Goal: Task Accomplishment & Management: Manage account settings

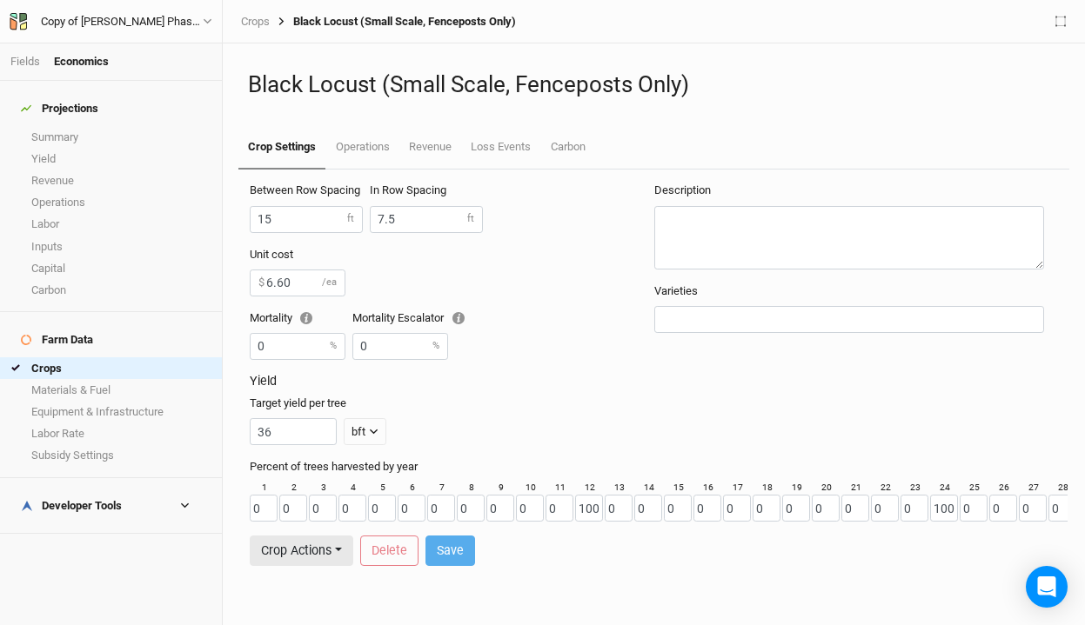
click at [104, 130] on link "Summary" at bounding box center [111, 137] width 222 height 22
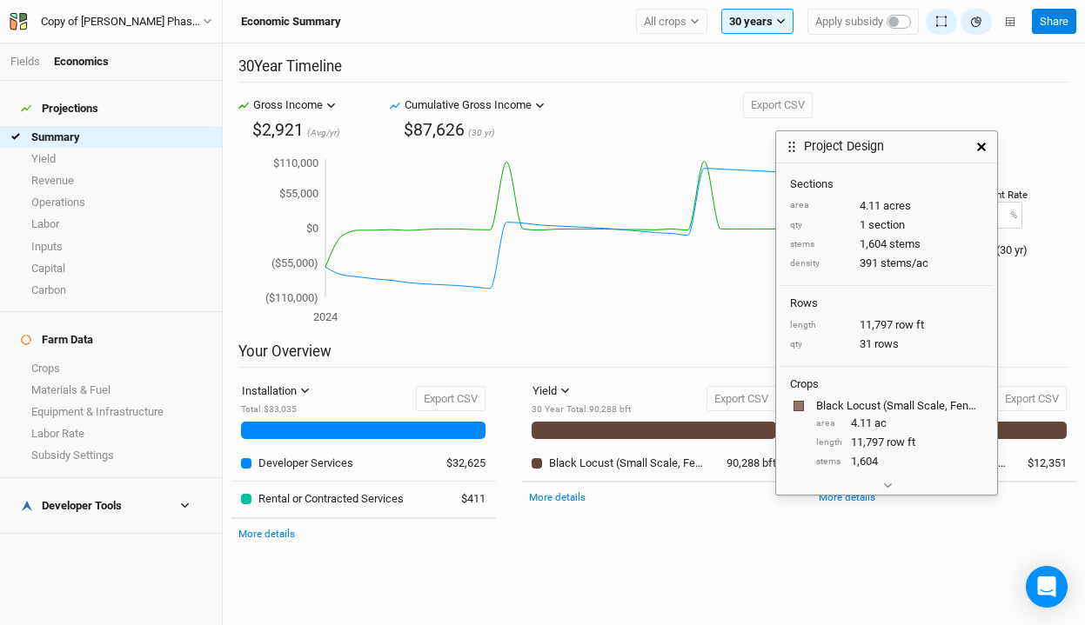
click at [979, 146] on icon "button" at bounding box center [981, 147] width 9 height 9
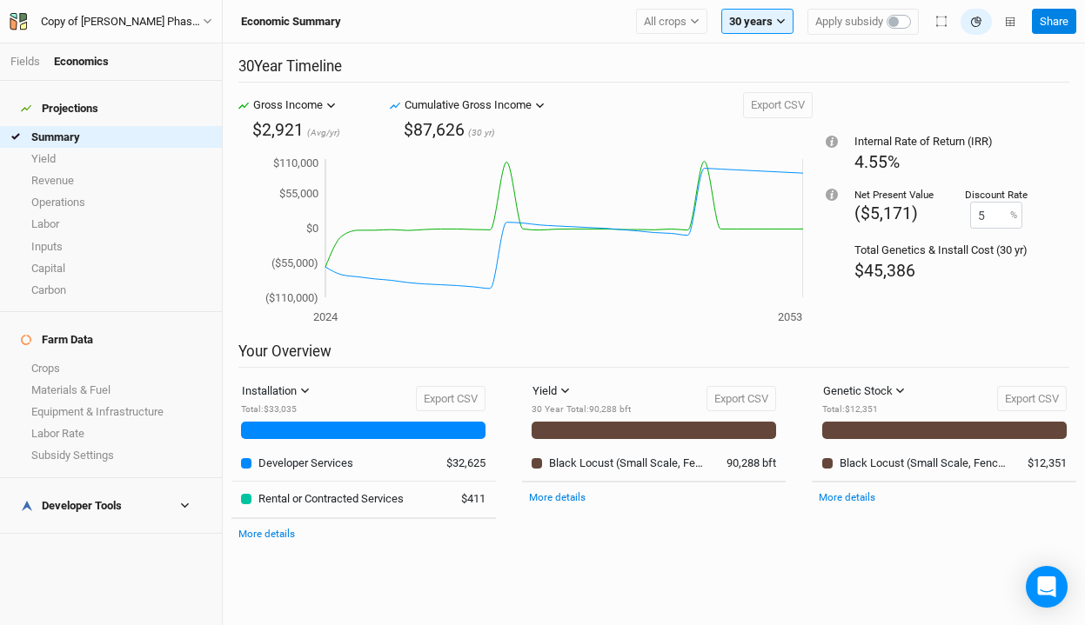
click at [78, 499] on div "Developer Tools" at bounding box center [71, 506] width 101 height 14
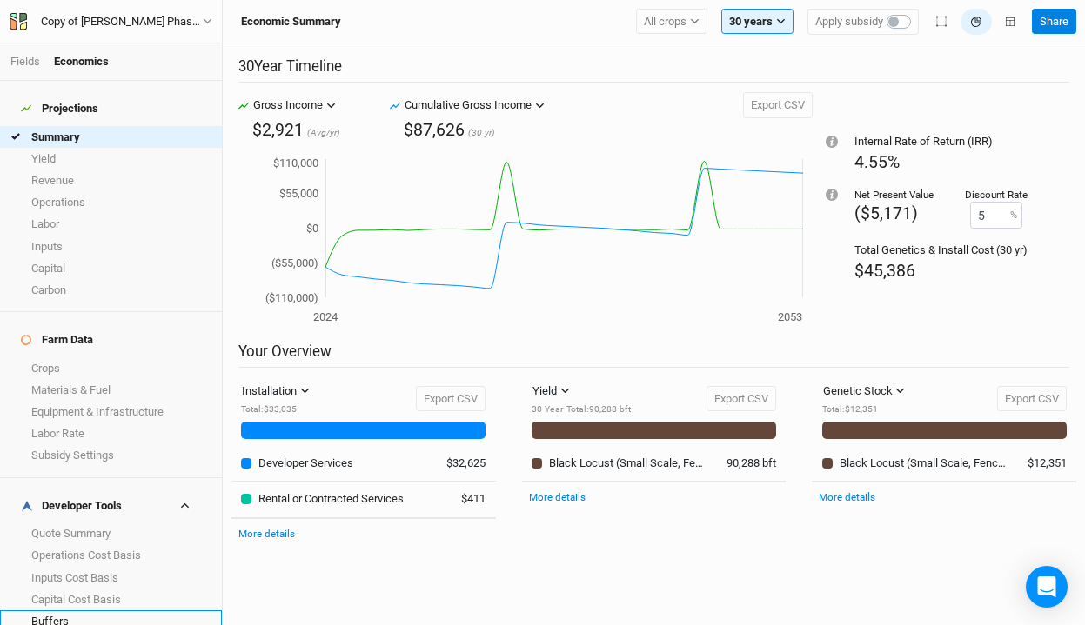
click at [77, 611] on link "Buffers" at bounding box center [111, 622] width 222 height 22
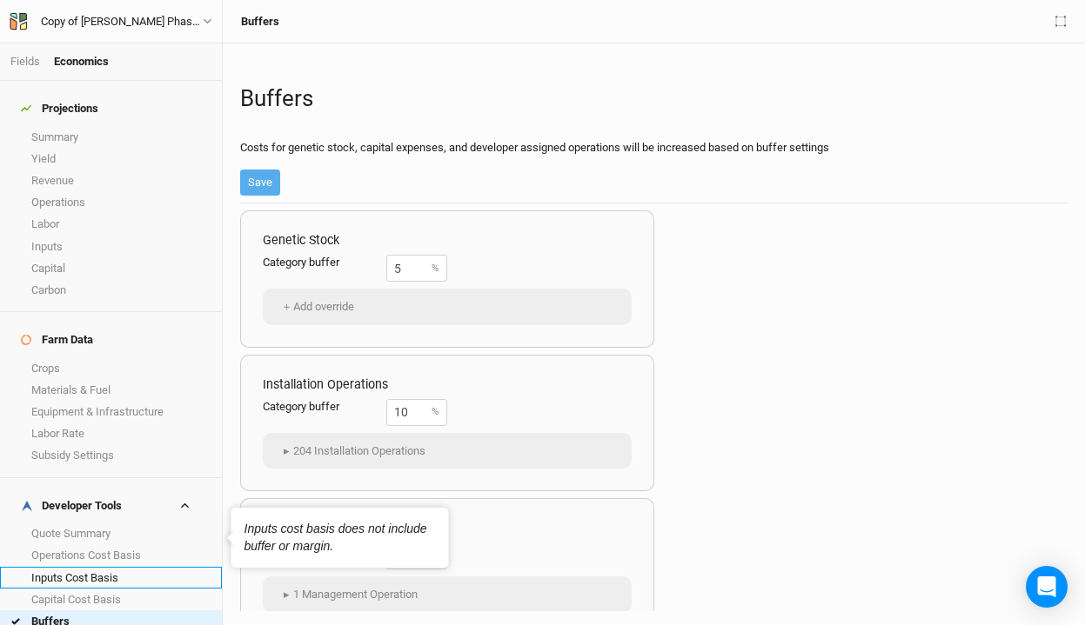
scroll to position [7, 0]
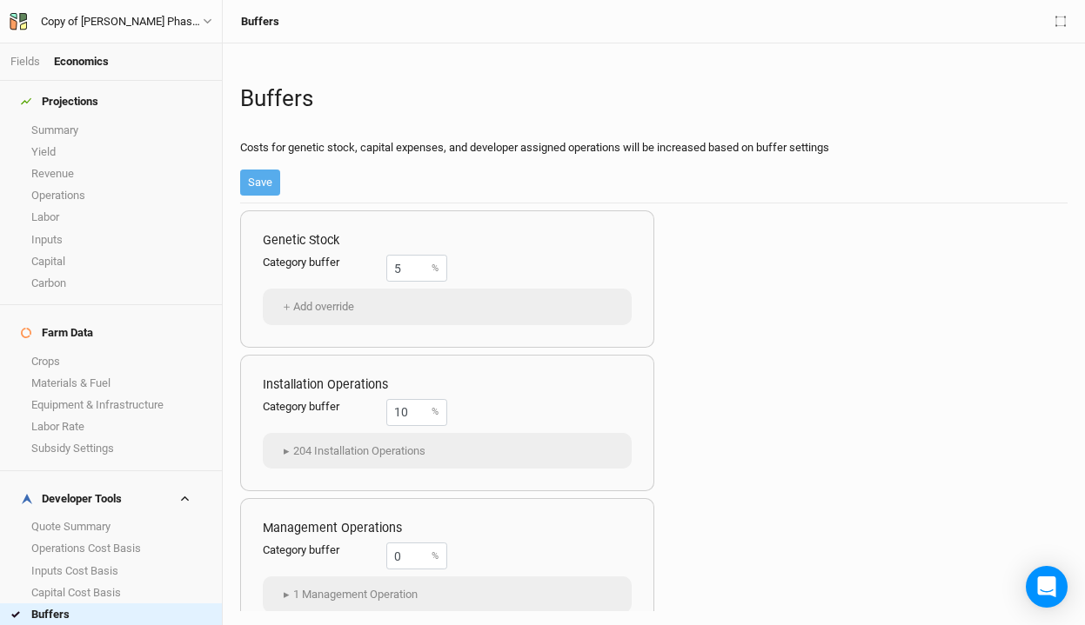
click at [114, 625] on link "Margins" at bounding box center [111, 636] width 222 height 22
drag, startPoint x: 422, startPoint y: 268, endPoint x: 339, endPoint y: 252, distance: 84.1
click at [339, 252] on div "Genetic Stock Category margin 10 % ＋ Add override" at bounding box center [447, 279] width 414 height 137
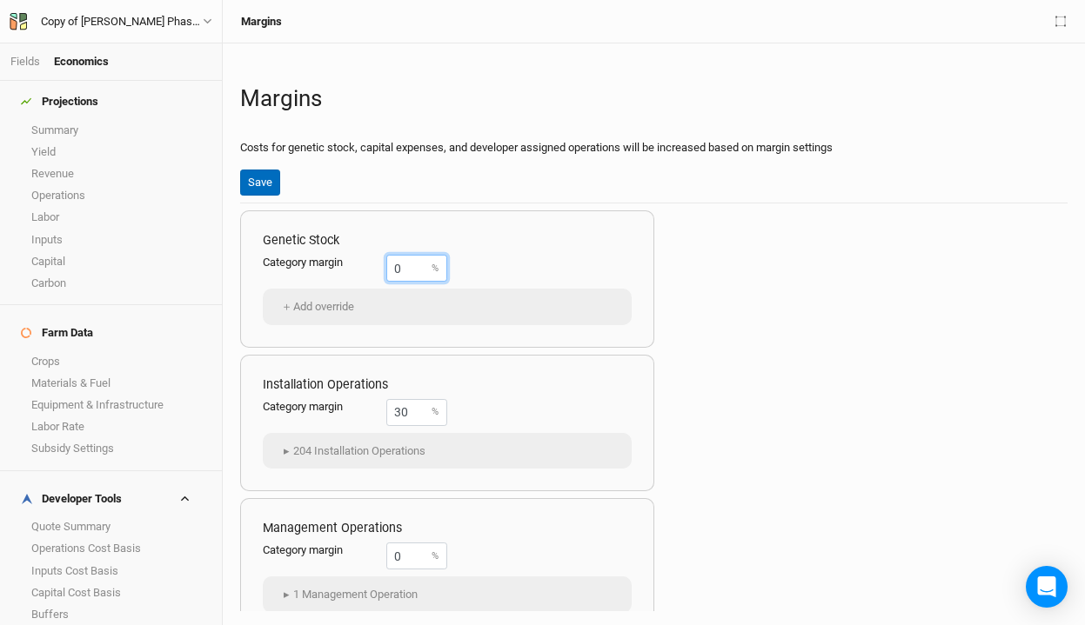
type input "0"
click at [278, 190] on button "Save" at bounding box center [260, 183] width 40 height 26
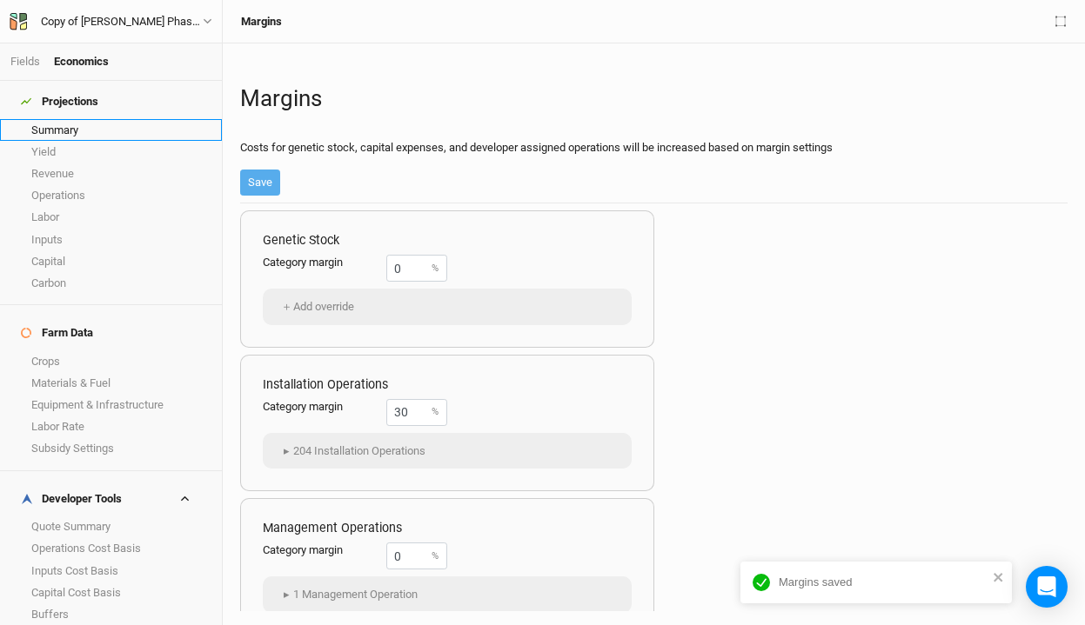
click at [89, 123] on link "Summary" at bounding box center [111, 130] width 222 height 22
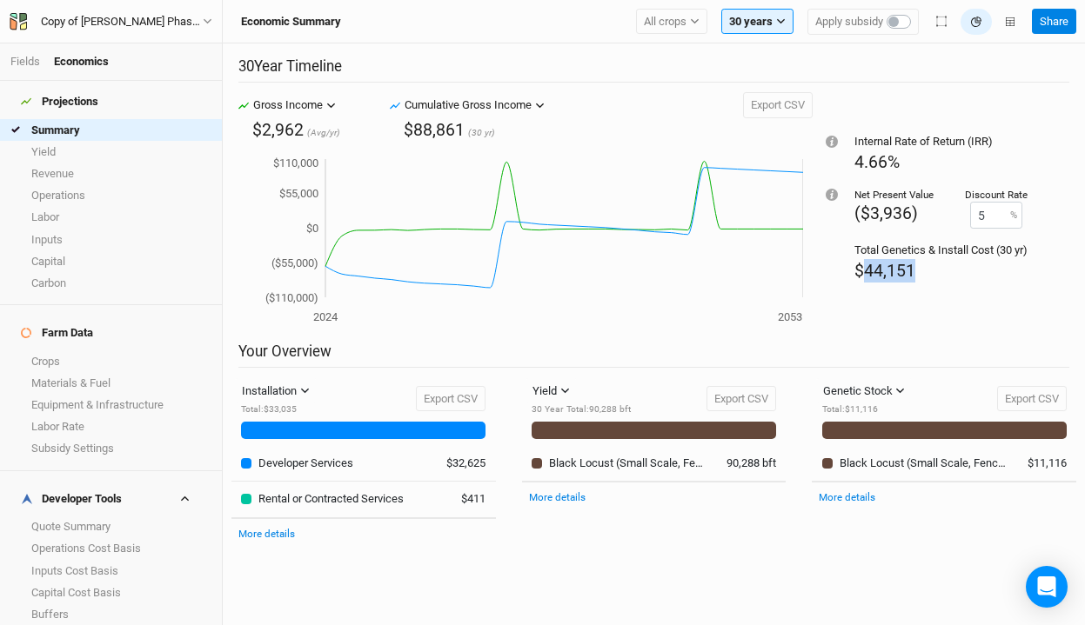
drag, startPoint x: 931, startPoint y: 274, endPoint x: 863, endPoint y: 274, distance: 67.9
click at [863, 274] on div "$44,151" at bounding box center [940, 270] width 173 height 23
copy span "44,151"
click at [941, 267] on div "$44,151" at bounding box center [940, 270] width 173 height 23
click at [88, 351] on link "Crops" at bounding box center [111, 362] width 222 height 22
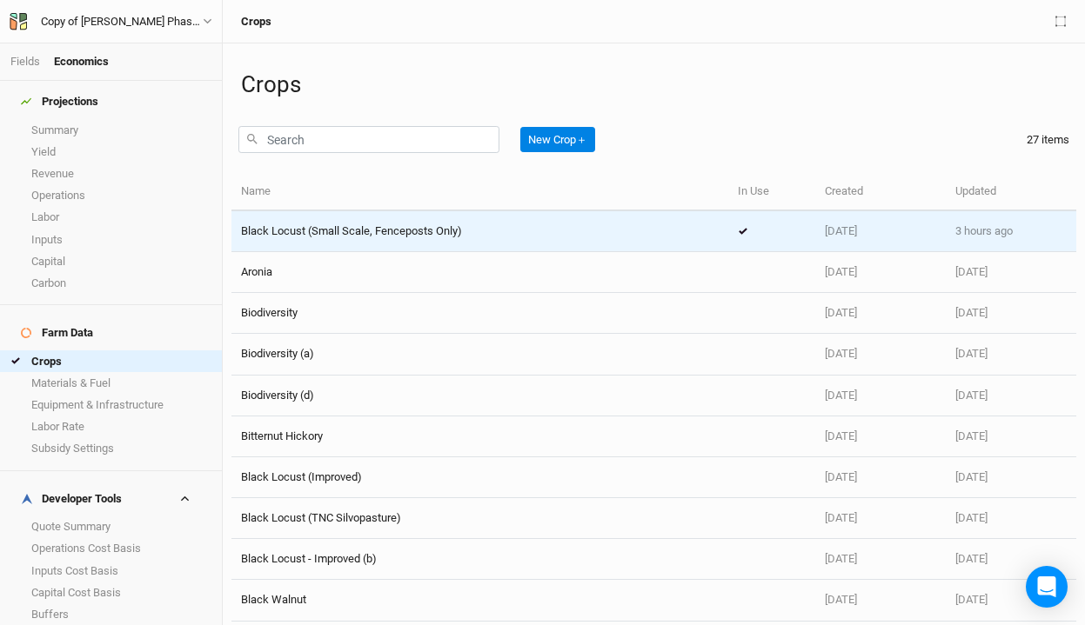
click at [404, 237] on span "Black Locust (Small Scale, Fenceposts Only)" at bounding box center [351, 230] width 221 height 13
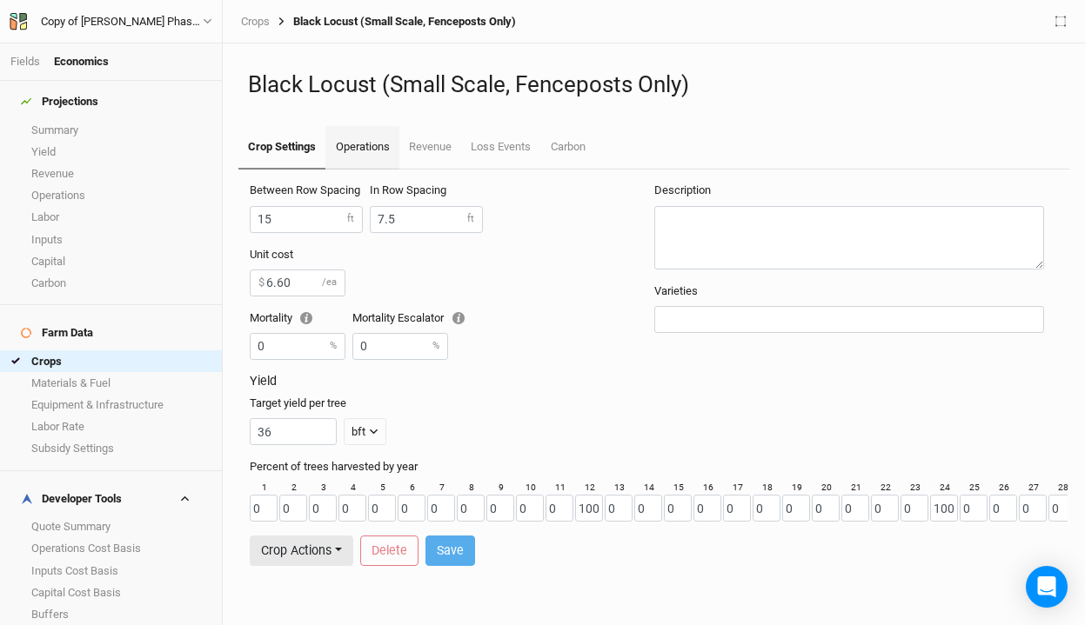
click at [349, 145] on link "Operations" at bounding box center [361, 147] width 73 height 43
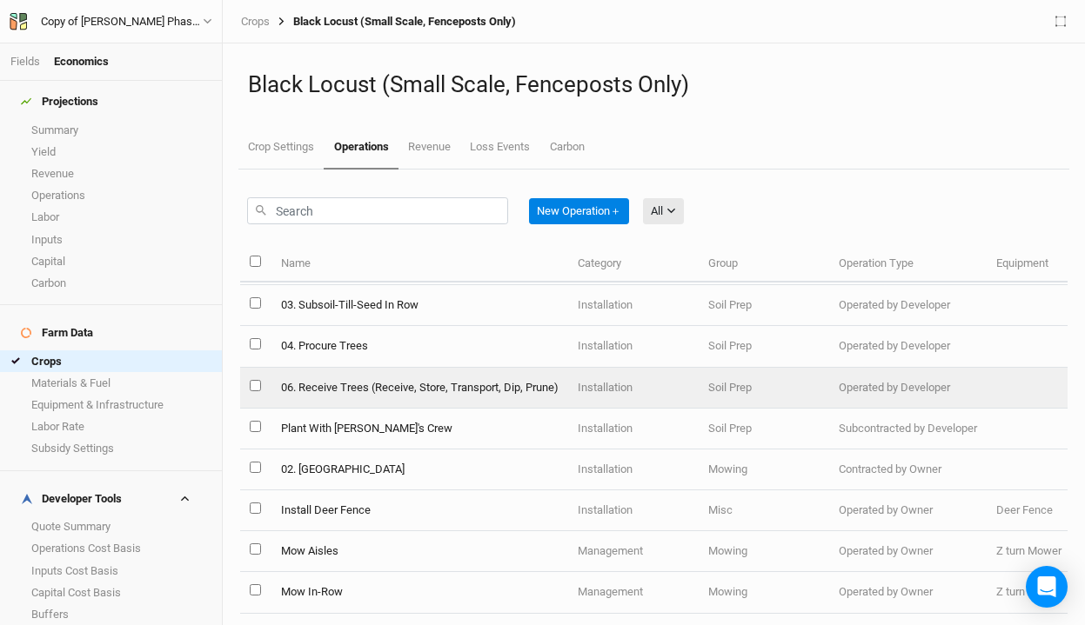
scroll to position [39, 0]
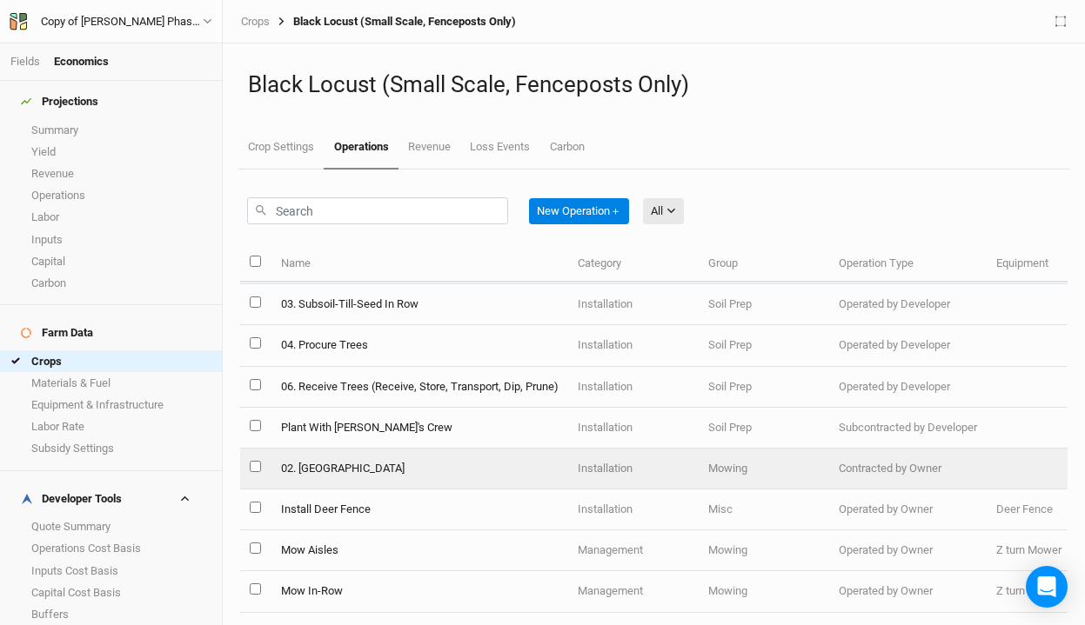
click at [371, 465] on td "02. Mow Fields" at bounding box center [419, 469] width 297 height 41
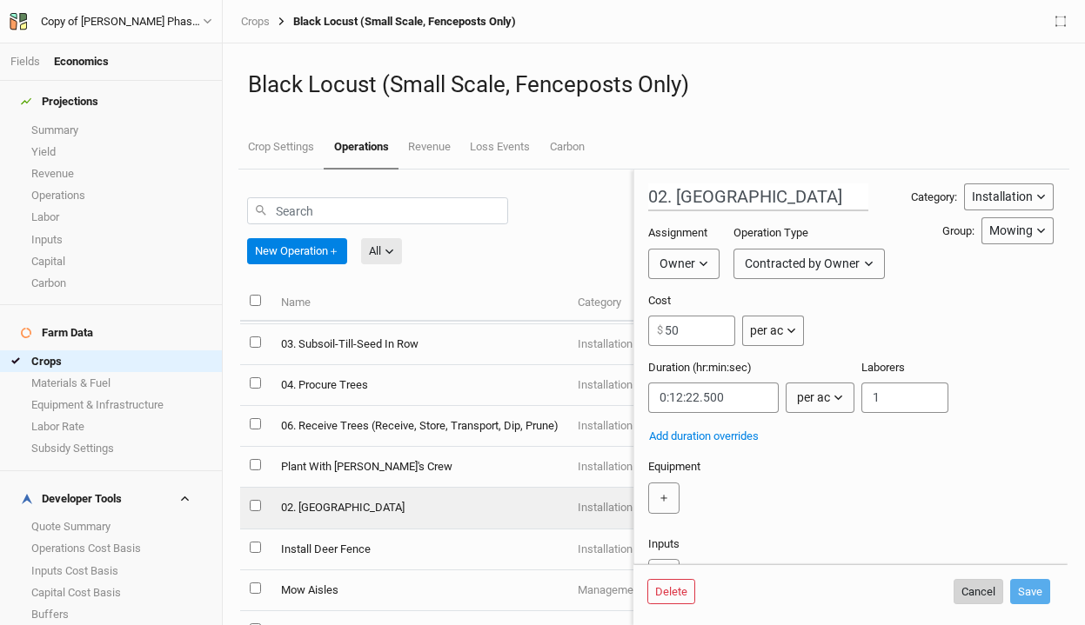
click at [976, 594] on button "Cancel" at bounding box center [978, 592] width 50 height 26
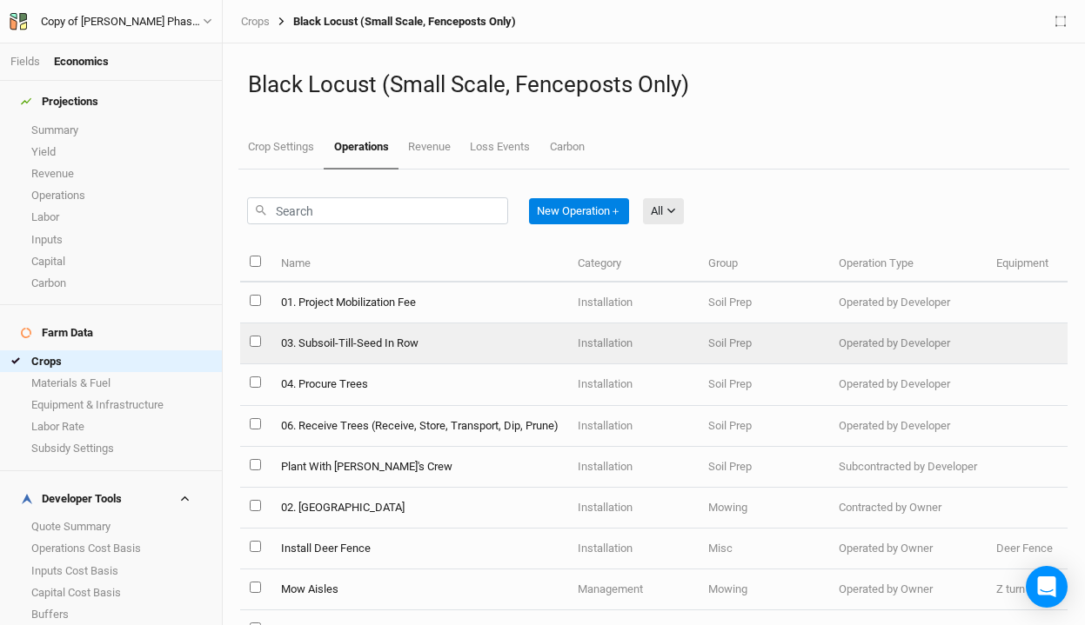
click at [403, 345] on td "03. Subsoil-Till-Seed In Row" at bounding box center [419, 344] width 297 height 41
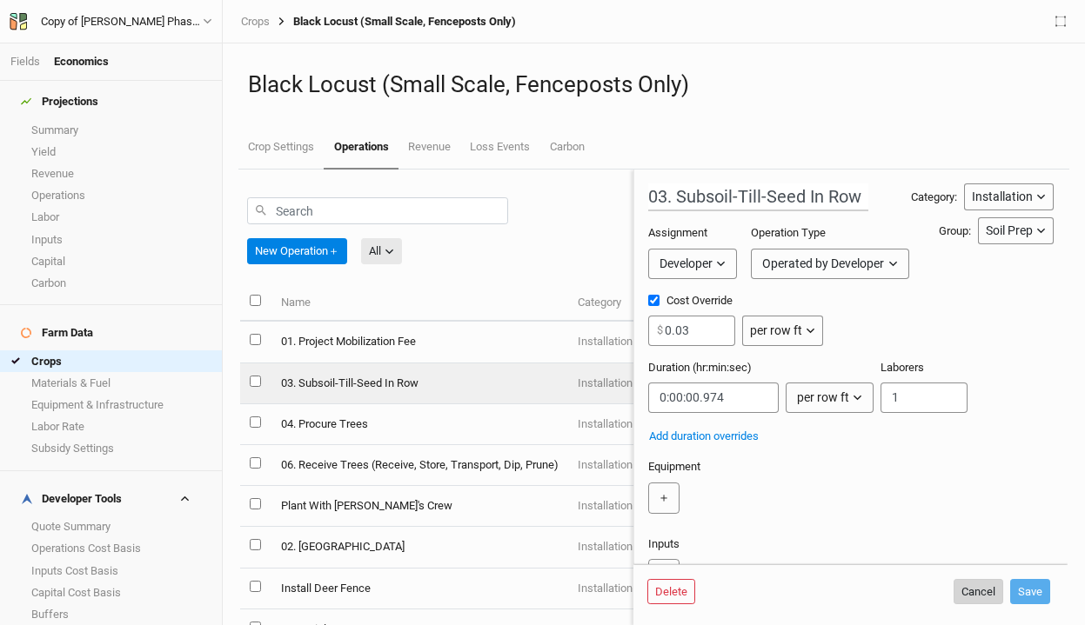
click at [982, 593] on button "Cancel" at bounding box center [978, 592] width 50 height 26
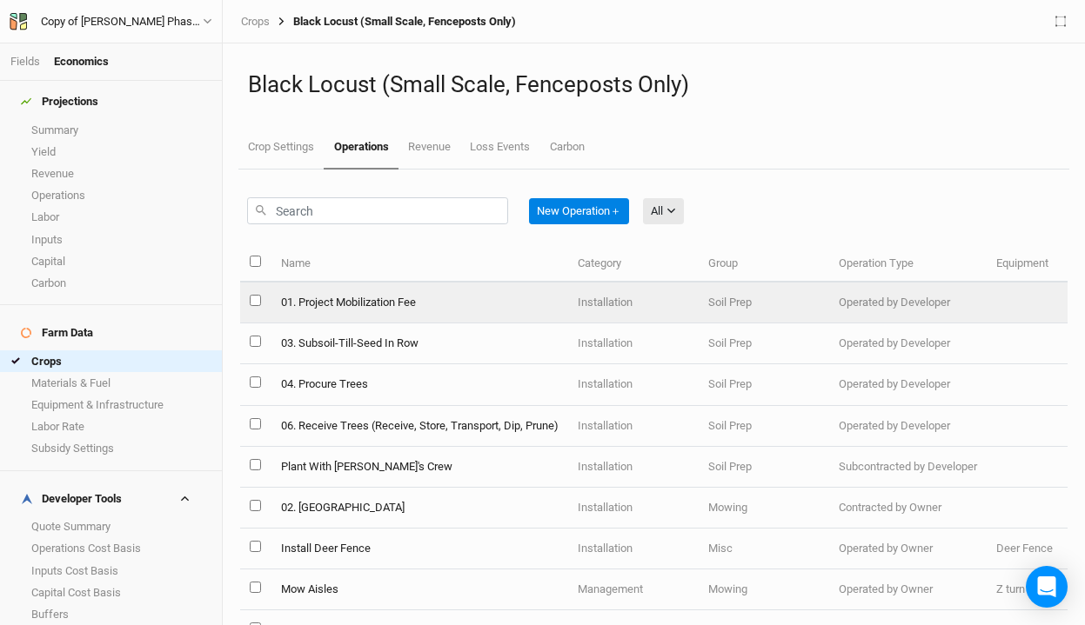
click at [573, 312] on td "Installation" at bounding box center [633, 303] width 130 height 41
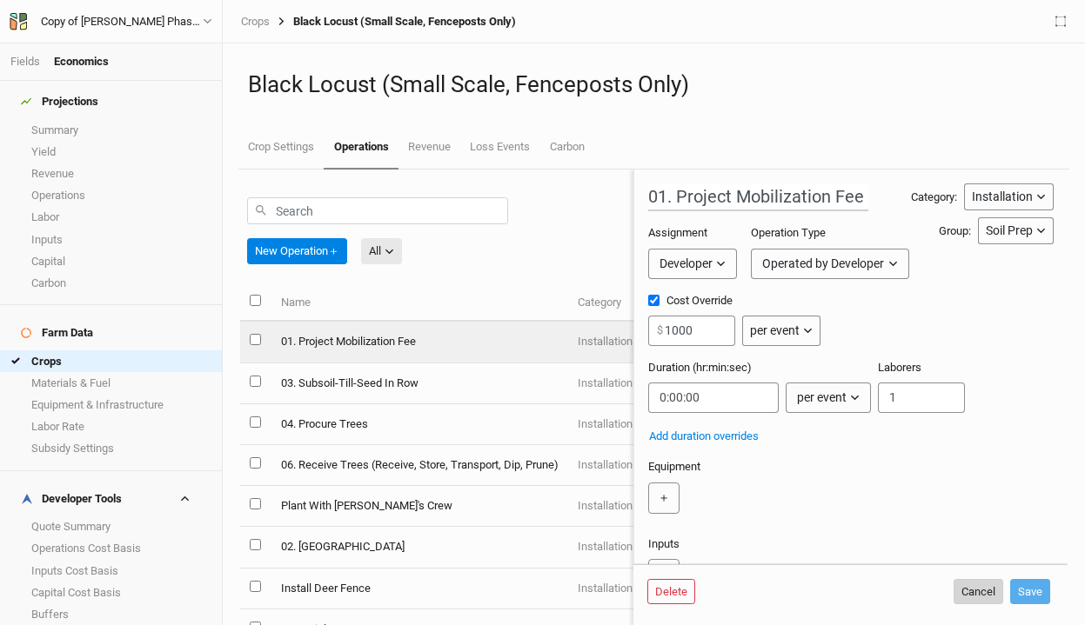
click at [972, 586] on button "Cancel" at bounding box center [978, 592] width 50 height 26
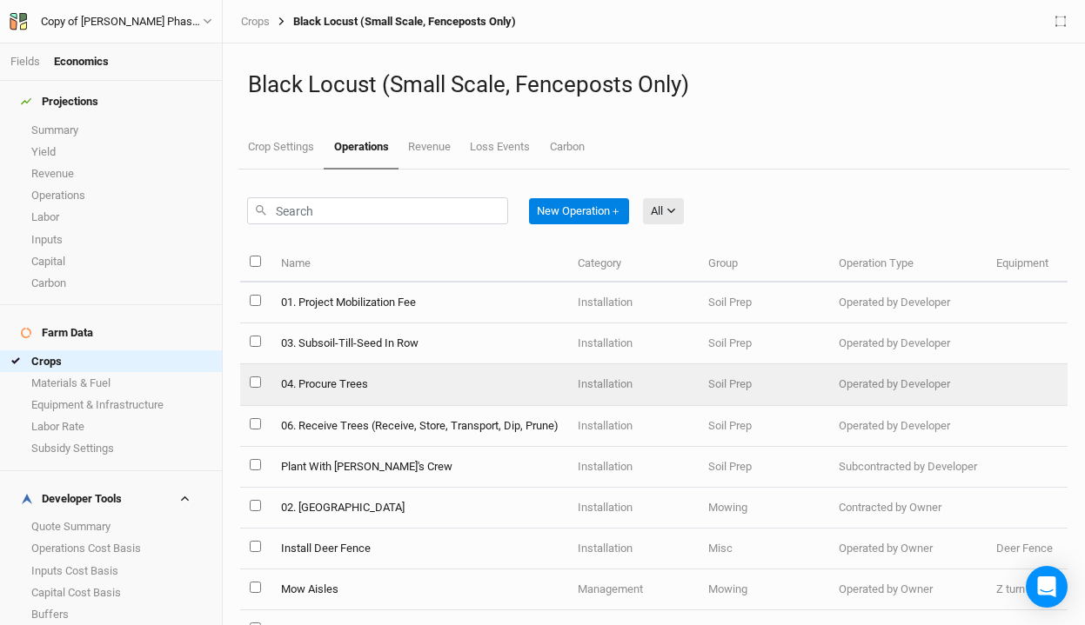
click at [512, 401] on td "04. Procure Trees" at bounding box center [419, 384] width 297 height 41
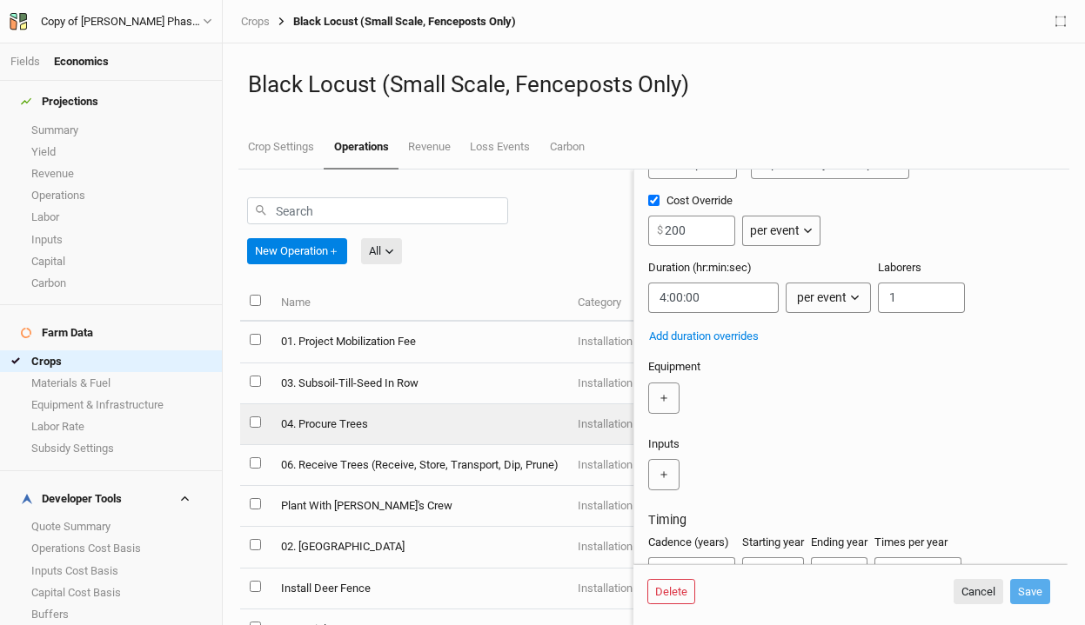
scroll to position [101, 0]
click at [975, 588] on button "Cancel" at bounding box center [978, 592] width 50 height 26
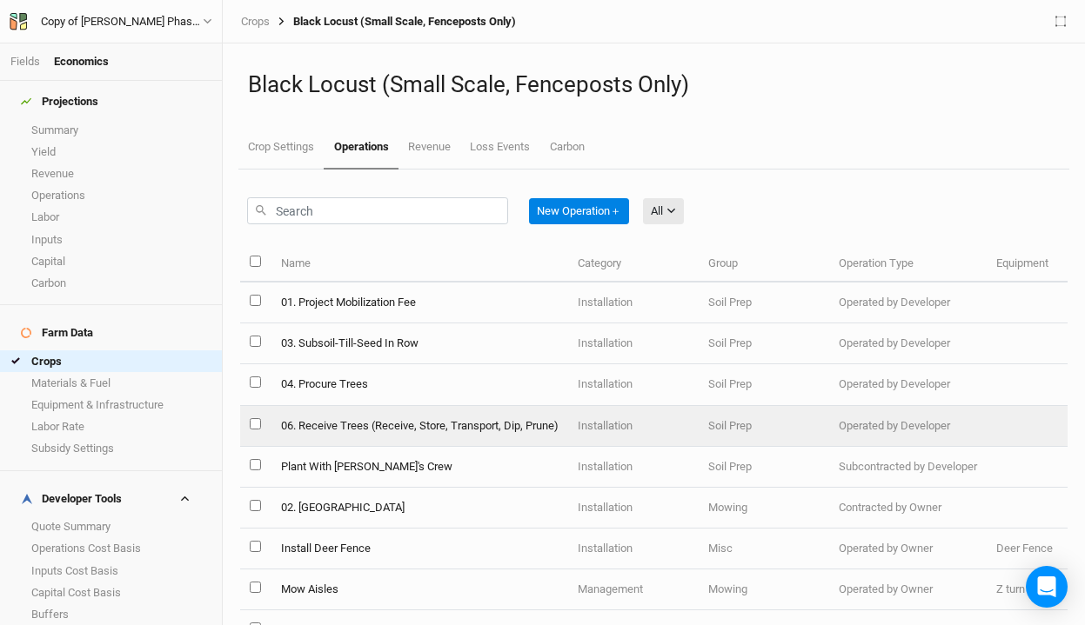
click at [521, 433] on td "06. Receive Trees (Receive, Store, Transport, Dip, Prune)" at bounding box center [419, 426] width 297 height 41
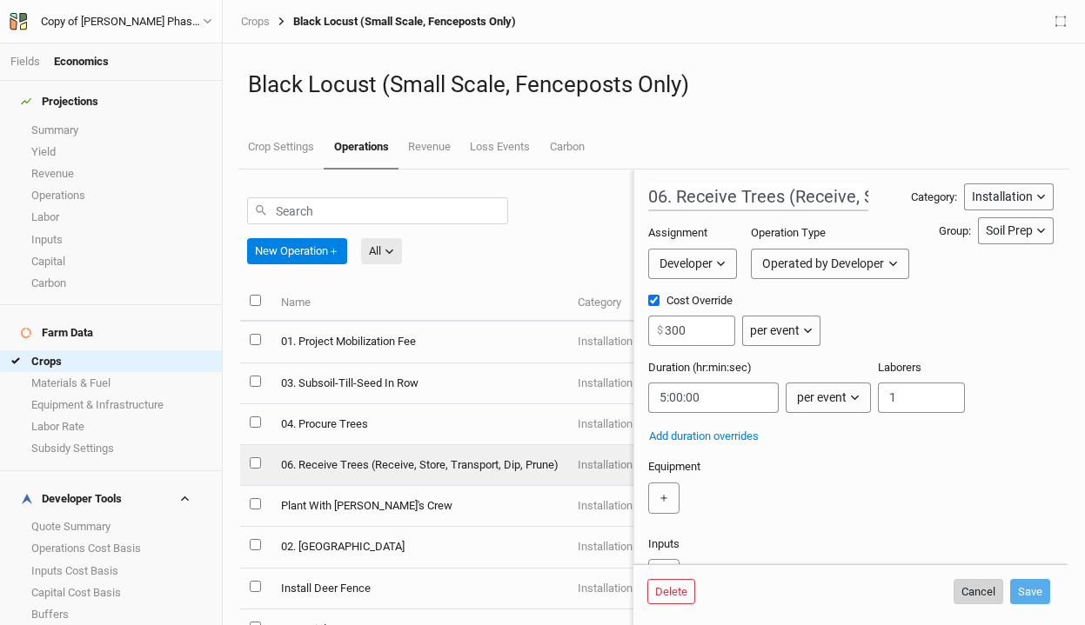
click at [971, 592] on button "Cancel" at bounding box center [978, 592] width 50 height 26
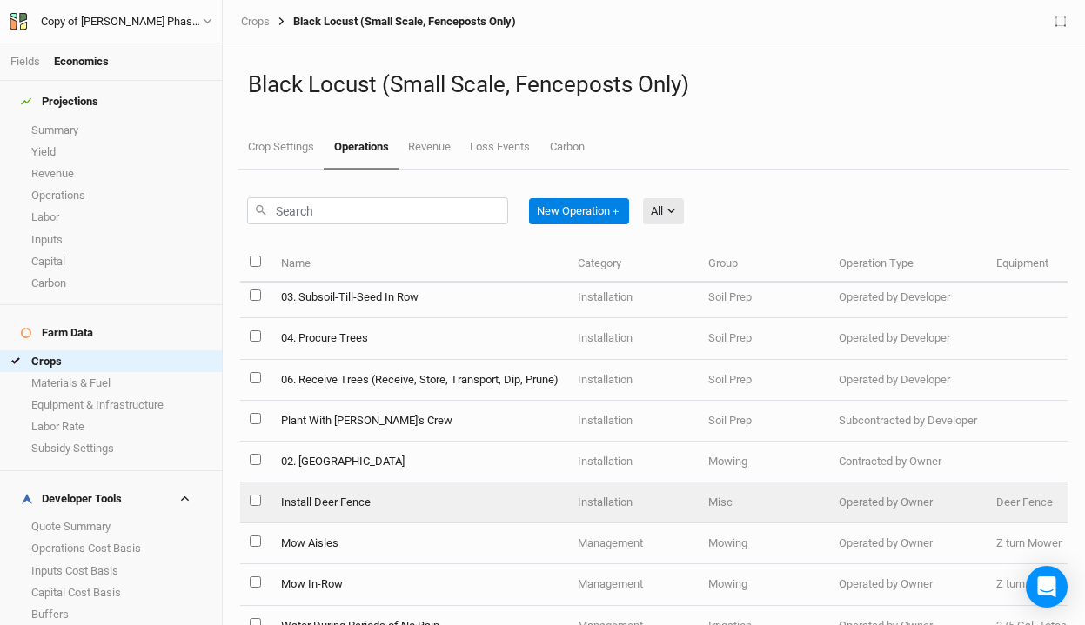
scroll to position [56, 0]
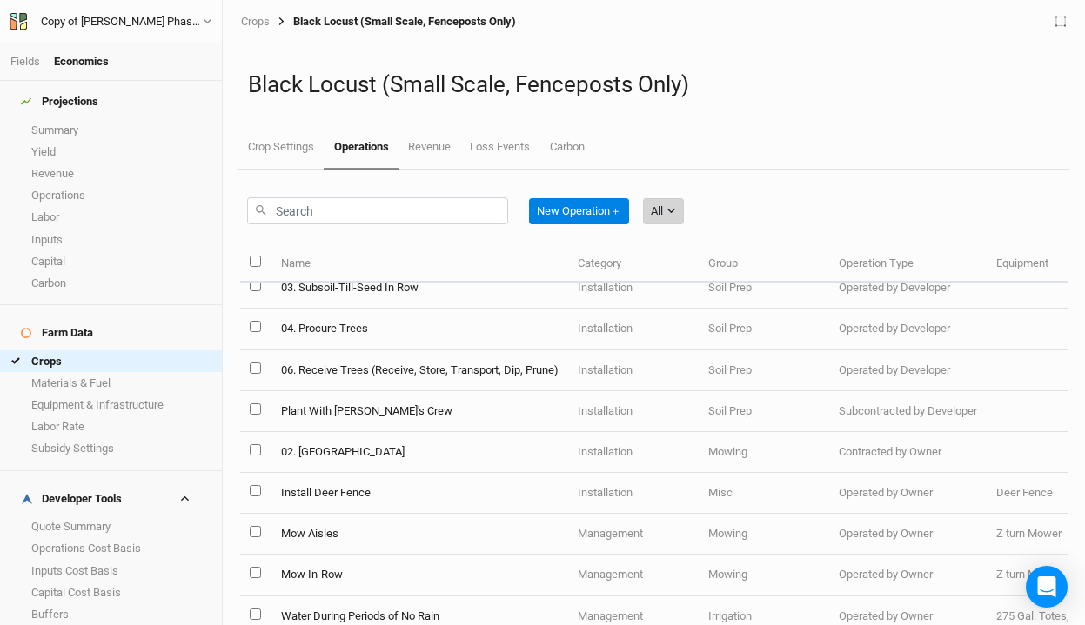
click at [659, 207] on div "All" at bounding box center [657, 211] width 12 height 17
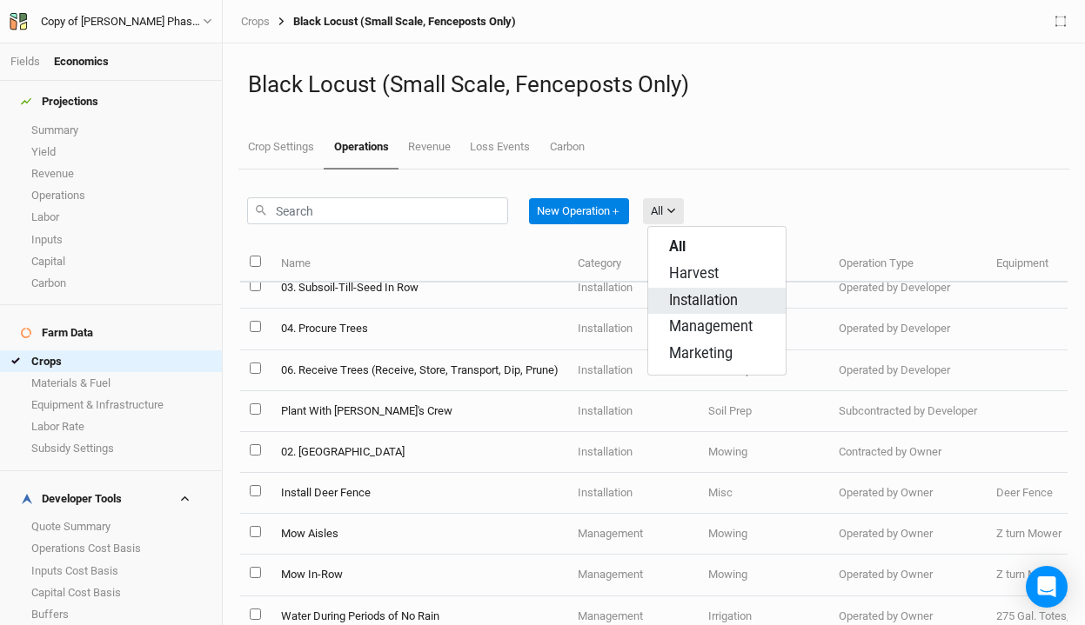
click at [681, 296] on span "Installation" at bounding box center [703, 301] width 69 height 20
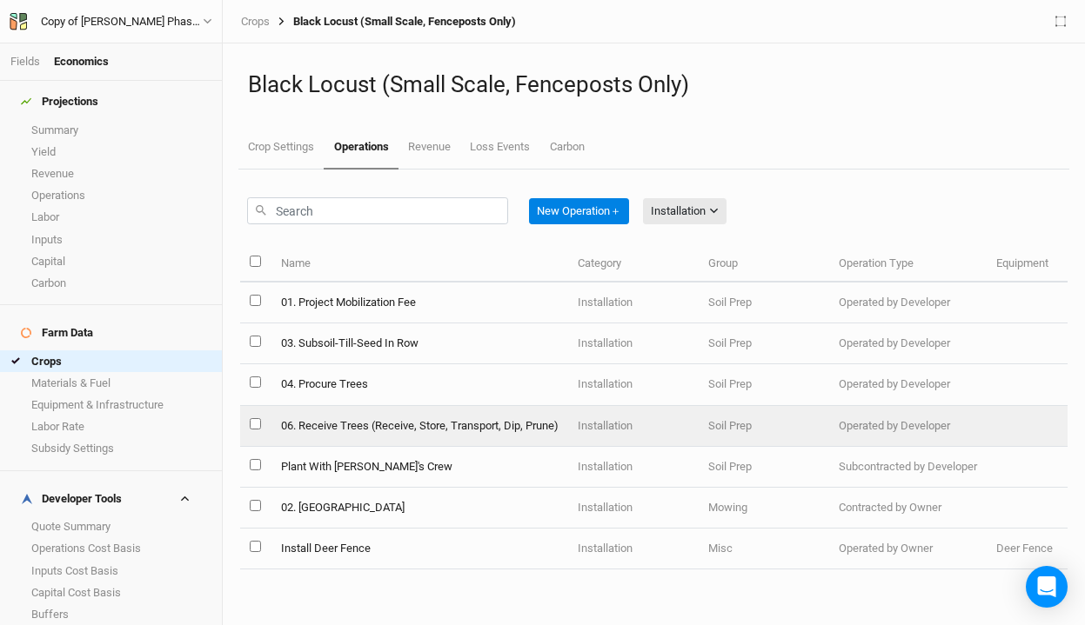
click at [399, 423] on td "06. Receive Trees (Receive, Store, Transport, Dip, Prune)" at bounding box center [419, 426] width 297 height 41
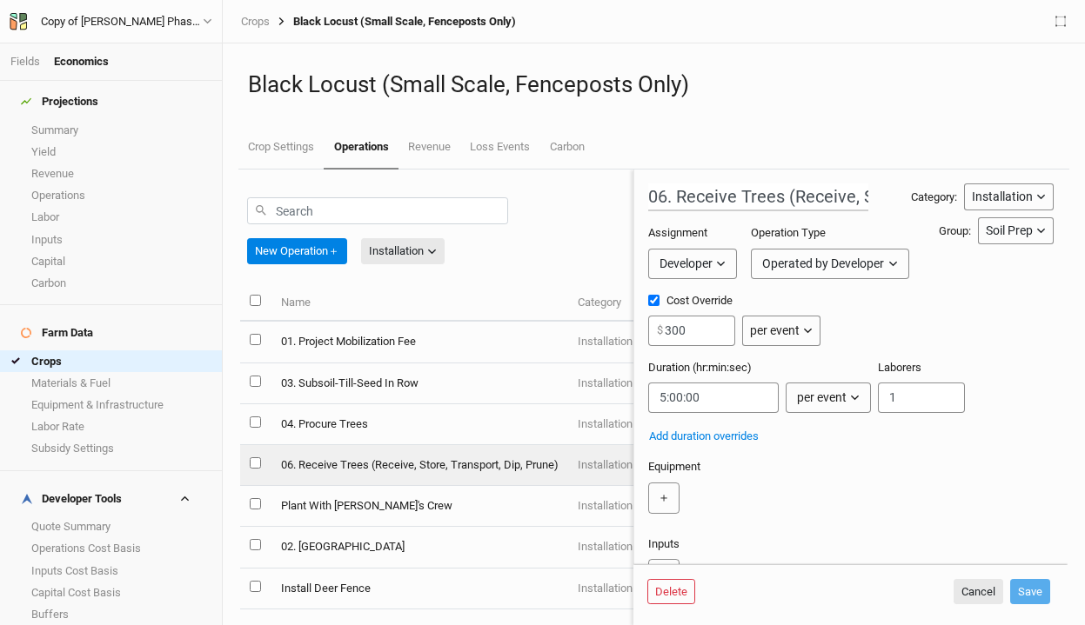
click at [809, 257] on div "Operated by Developer" at bounding box center [823, 264] width 122 height 18
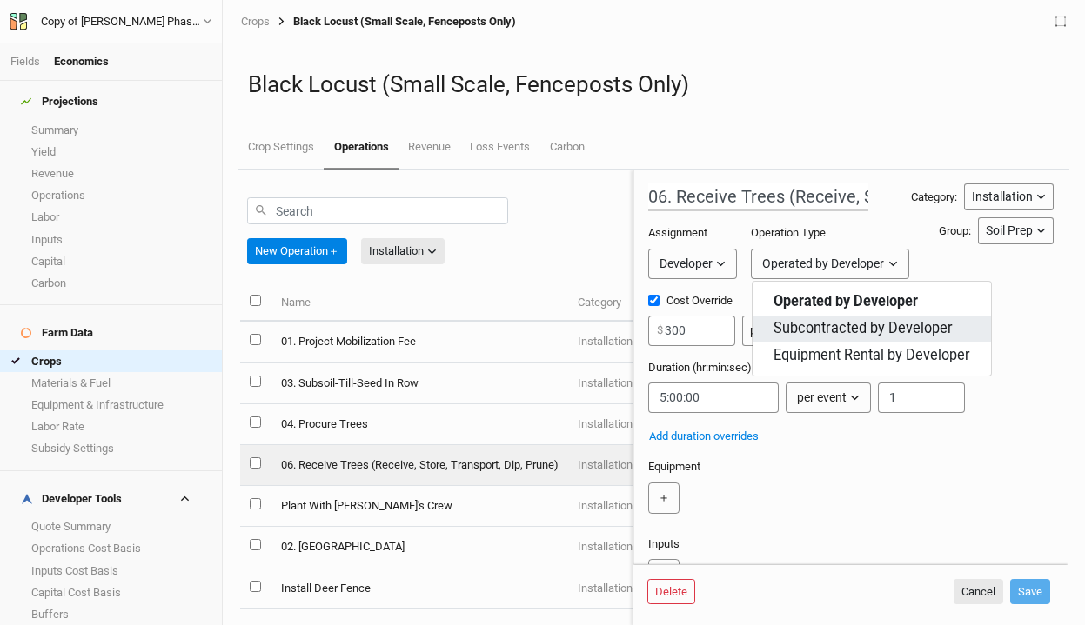
click at [812, 326] on span "Subcontracted by Developer" at bounding box center [862, 329] width 179 height 20
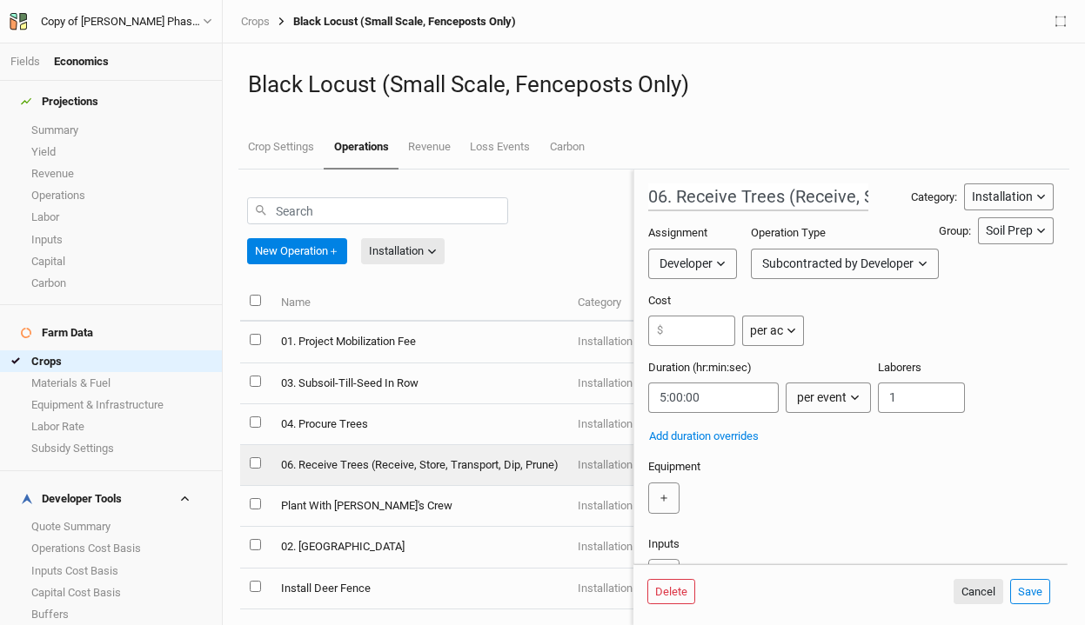
click at [815, 265] on div "Subcontracted by Developer" at bounding box center [837, 264] width 151 height 18
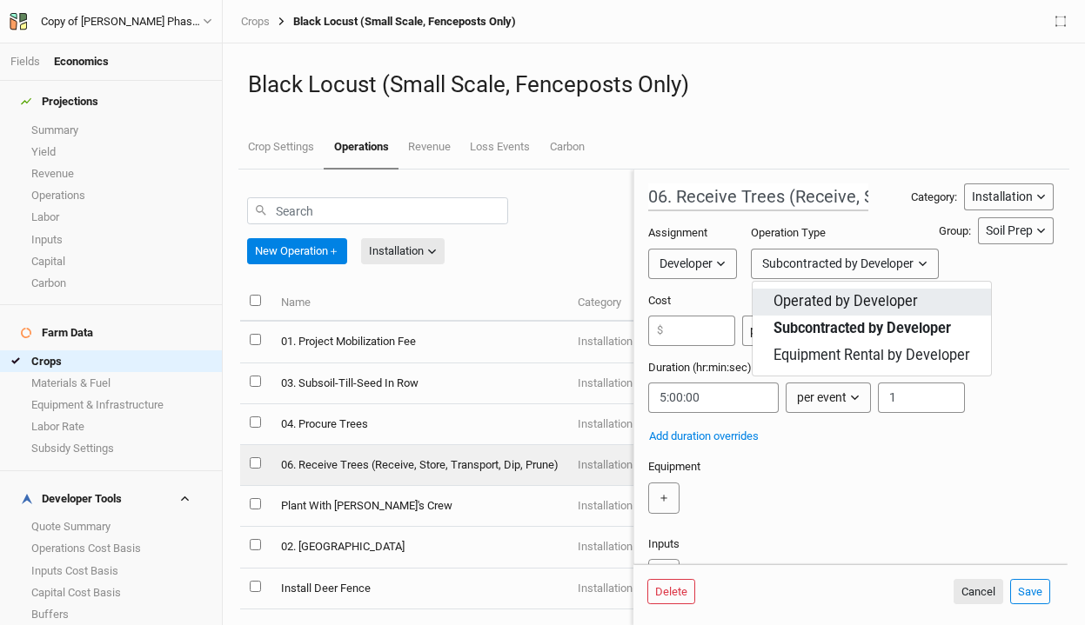
click at [818, 295] on span "Operated by Developer" at bounding box center [845, 302] width 144 height 20
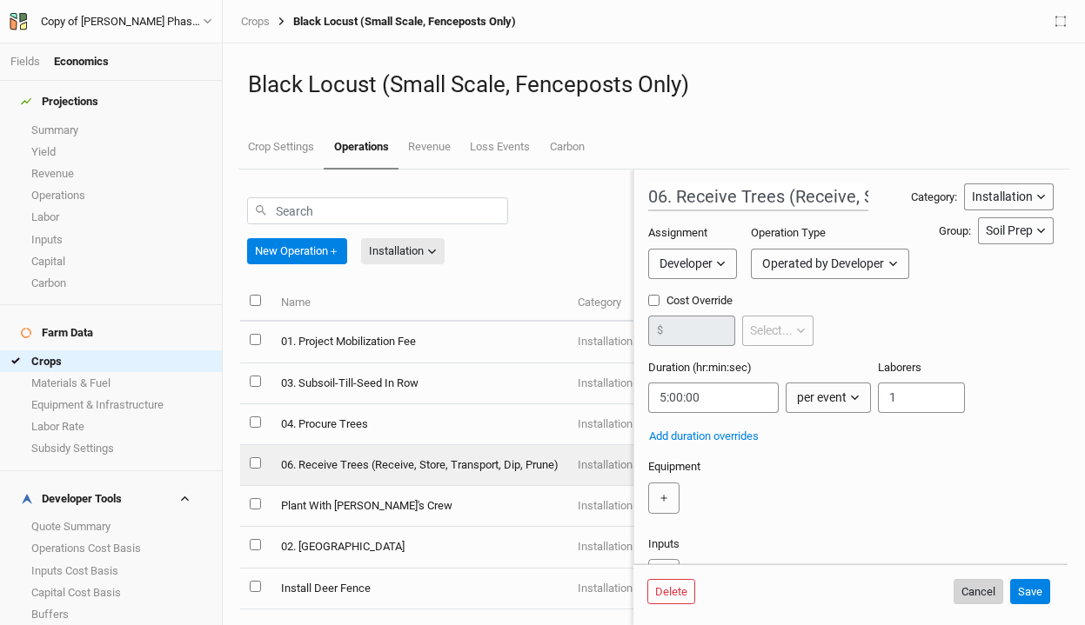
click at [983, 586] on button "Cancel" at bounding box center [978, 592] width 50 height 26
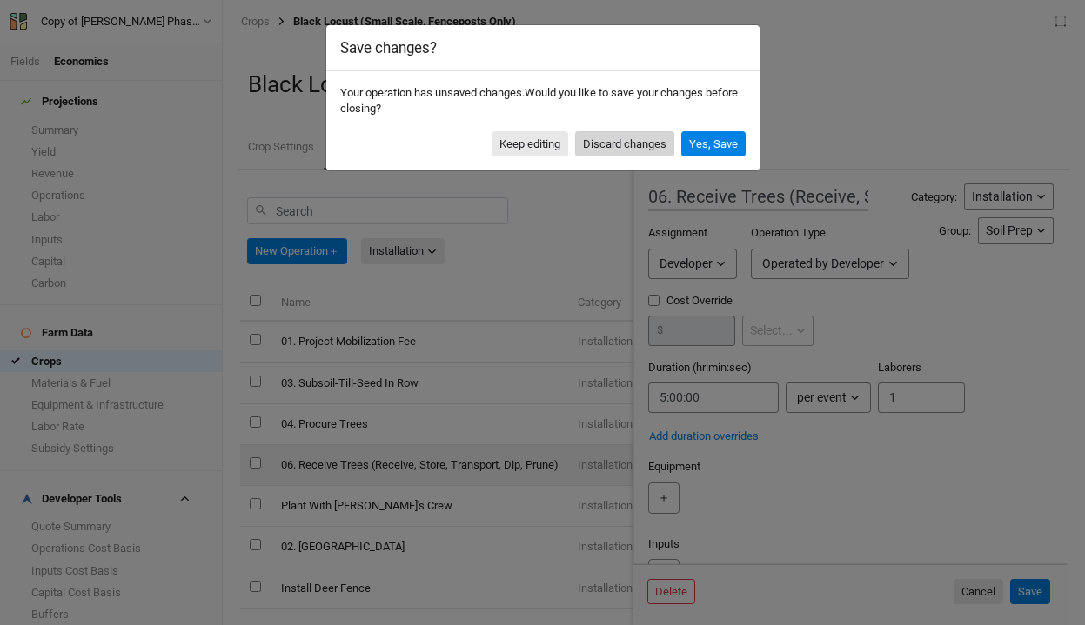
click at [611, 137] on button "Discard changes" at bounding box center [624, 144] width 99 height 26
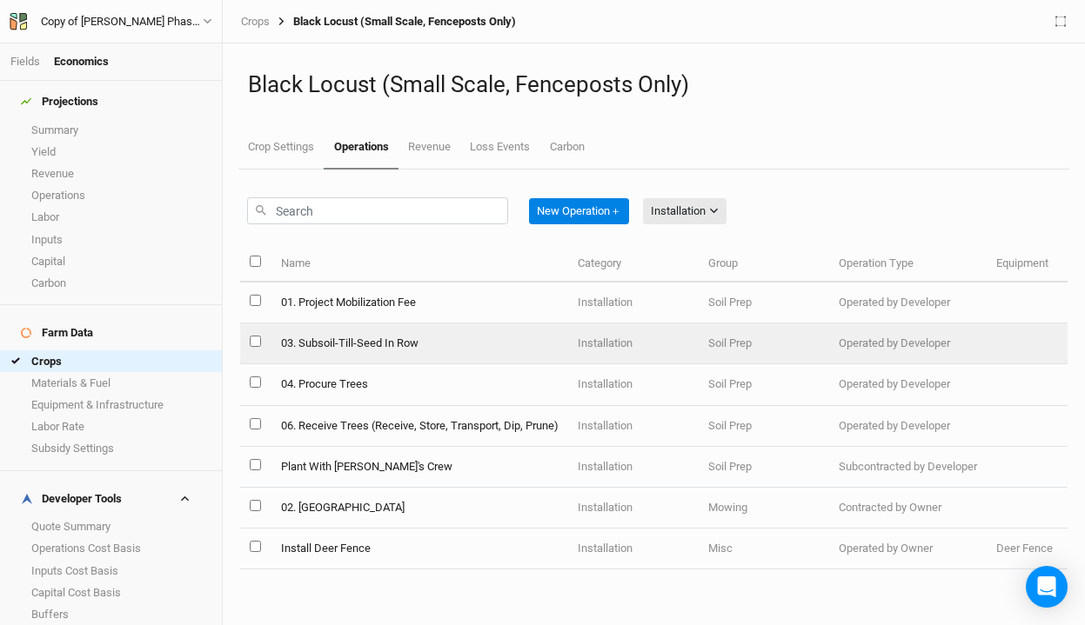
click at [417, 341] on td "03. Subsoil-Till-Seed In Row" at bounding box center [419, 344] width 297 height 41
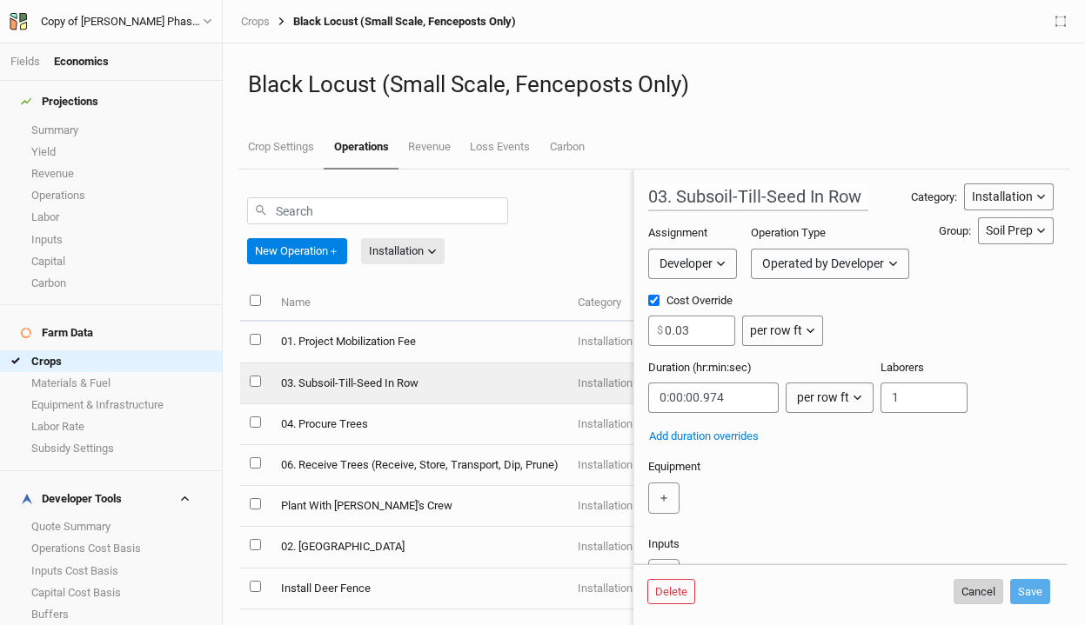
click at [981, 589] on button "Cancel" at bounding box center [978, 592] width 50 height 26
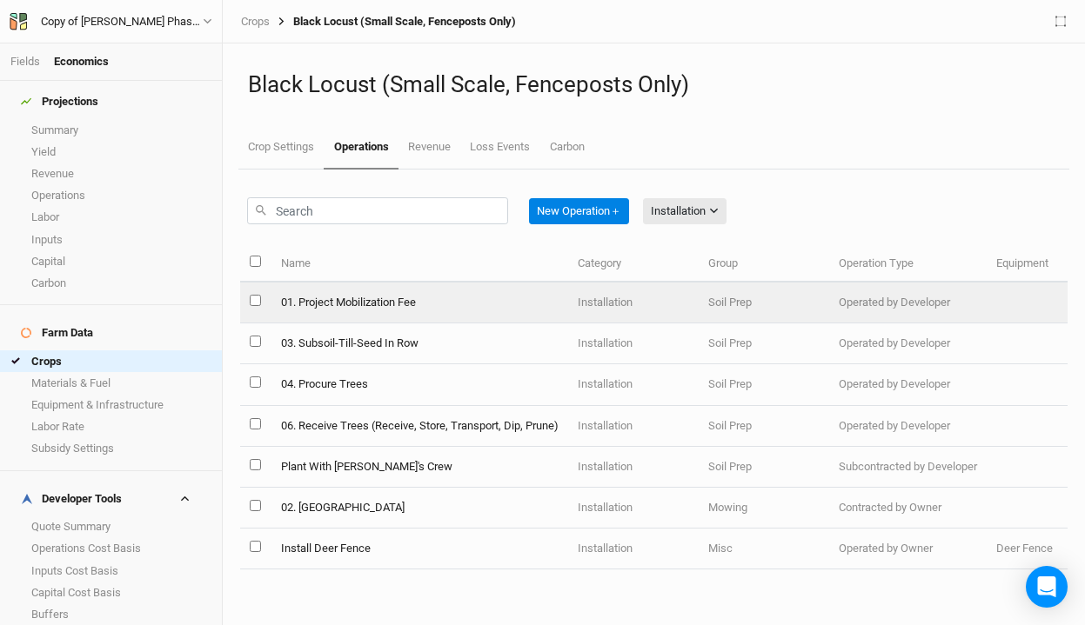
click at [453, 299] on td "01. Project Mobilization Fee" at bounding box center [419, 303] width 297 height 41
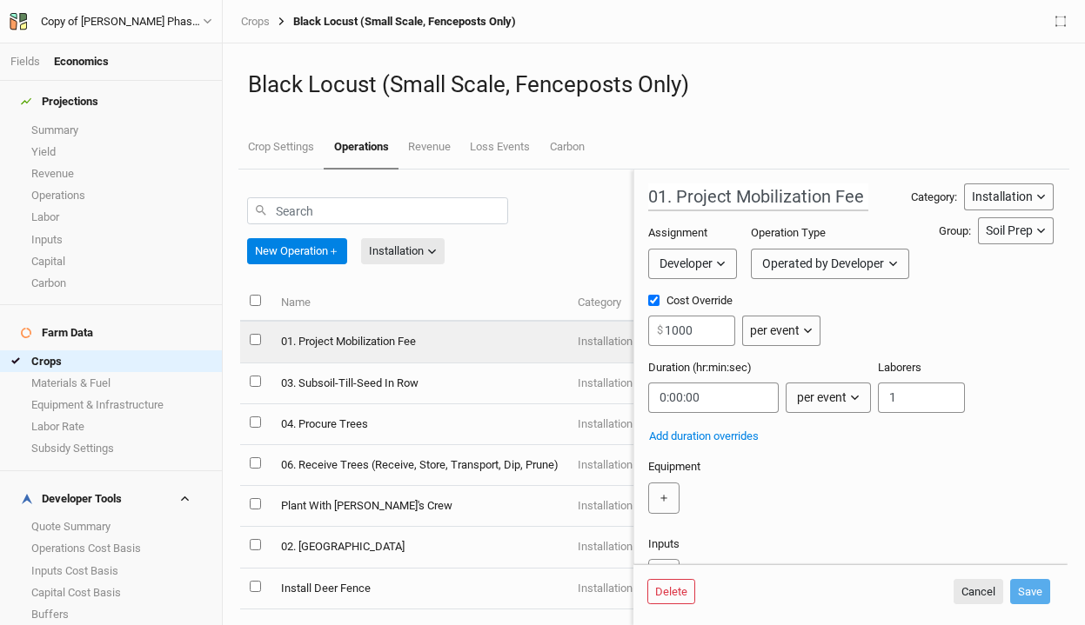
click at [478, 356] on td "01. Project Mobilization Fee" at bounding box center [419, 342] width 297 height 41
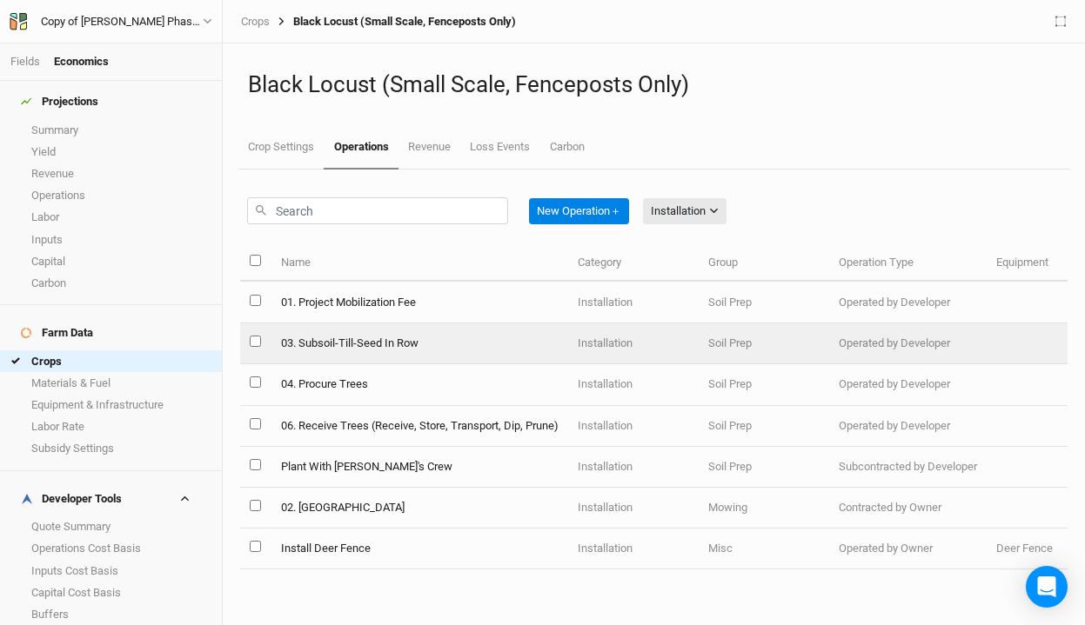
click at [465, 351] on td "03. Subsoil-Till-Seed In Row" at bounding box center [419, 344] width 297 height 41
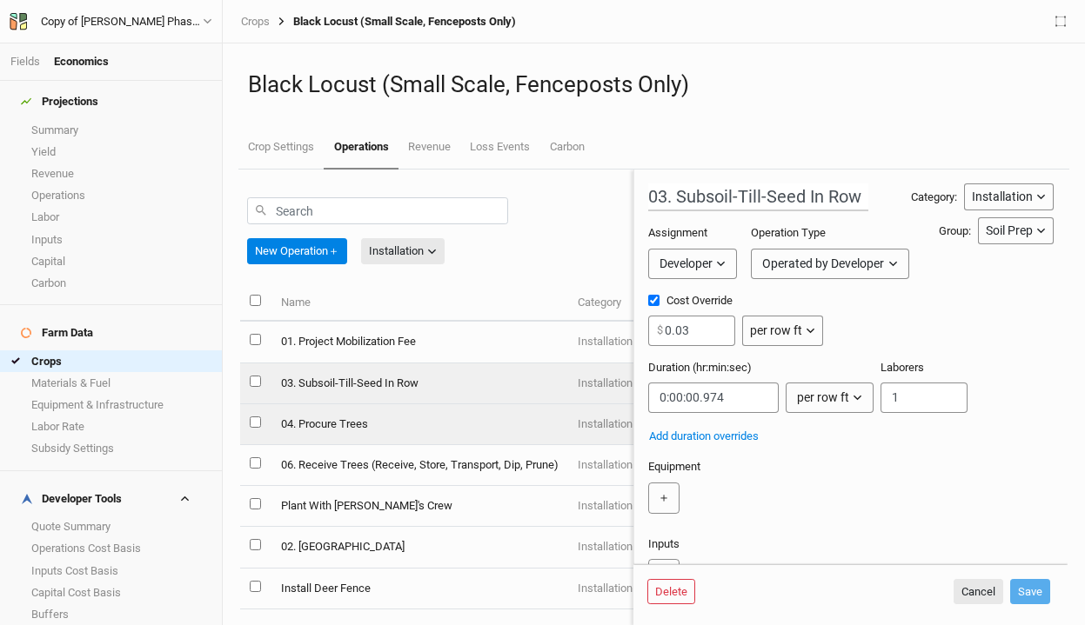
click at [447, 411] on td "04. Procure Trees" at bounding box center [419, 425] width 297 height 41
type input "04. Procure Trees"
type input "200"
type input "4:00:00"
type input "1"
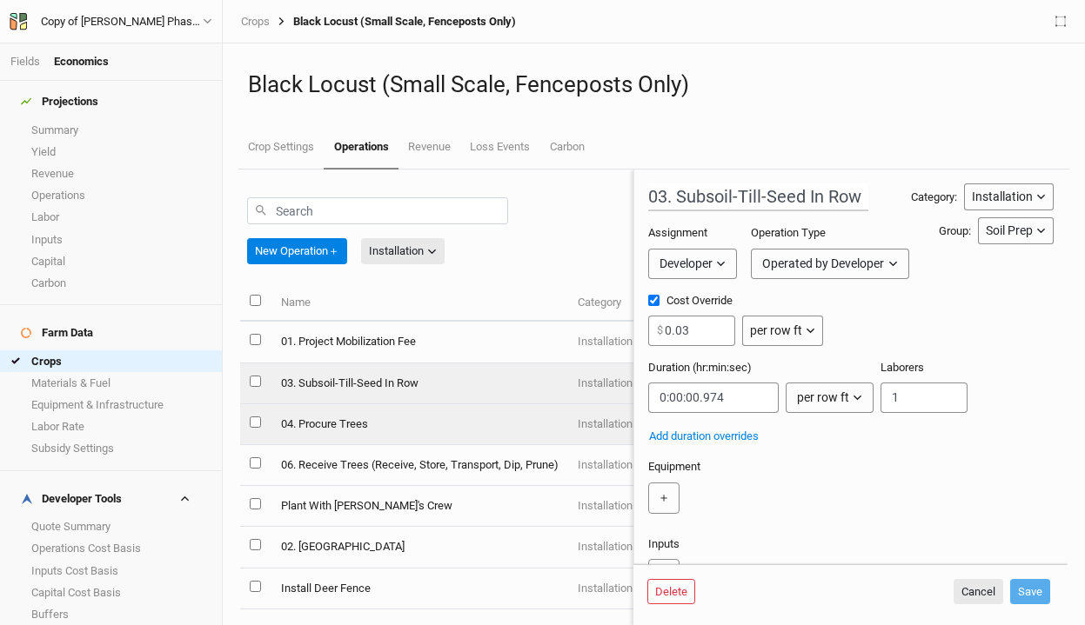
type input "1"
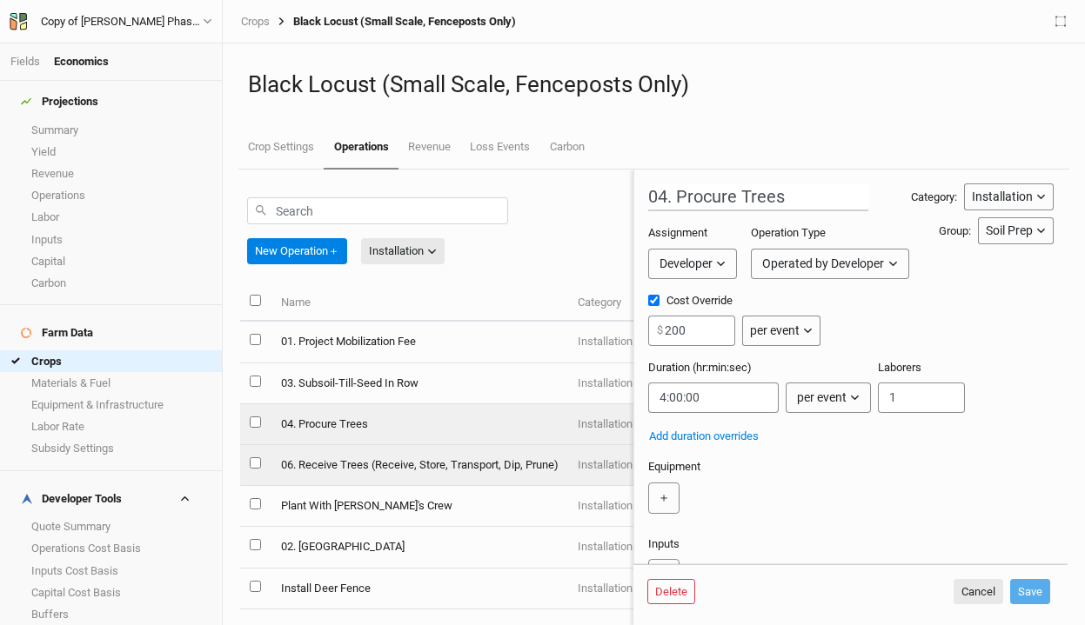
click at [426, 472] on td "06. Receive Trees (Receive, Store, Transport, Dip, Prune)" at bounding box center [419, 465] width 297 height 41
type input "06. Receive Trees (Receive, Store, Transport, Dip, Prune)"
type input "300"
type input "5:00:00"
type input "2"
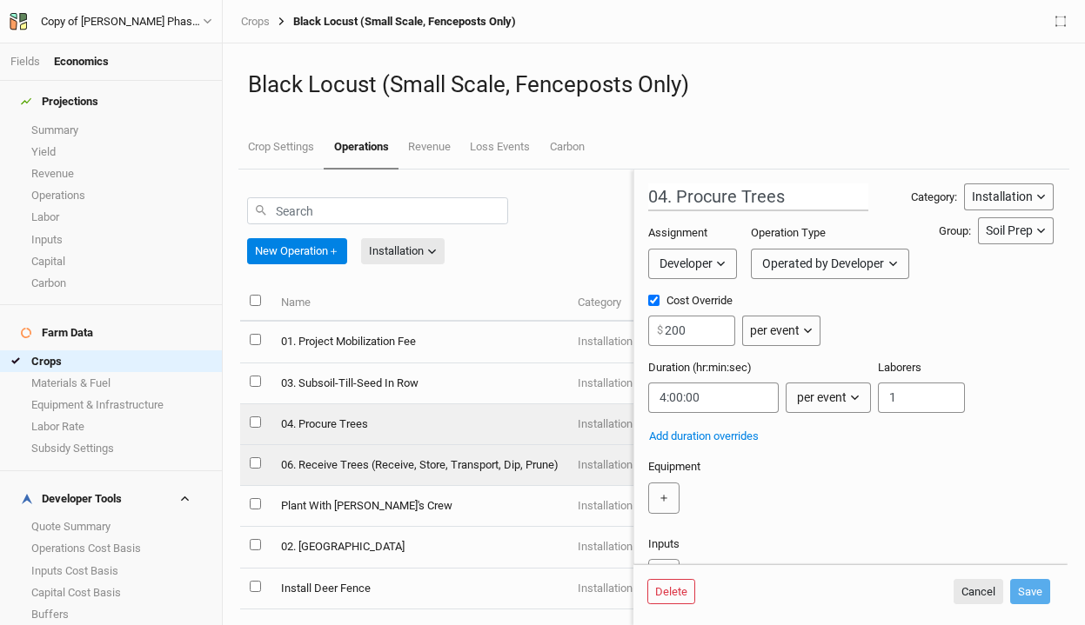
type input "2"
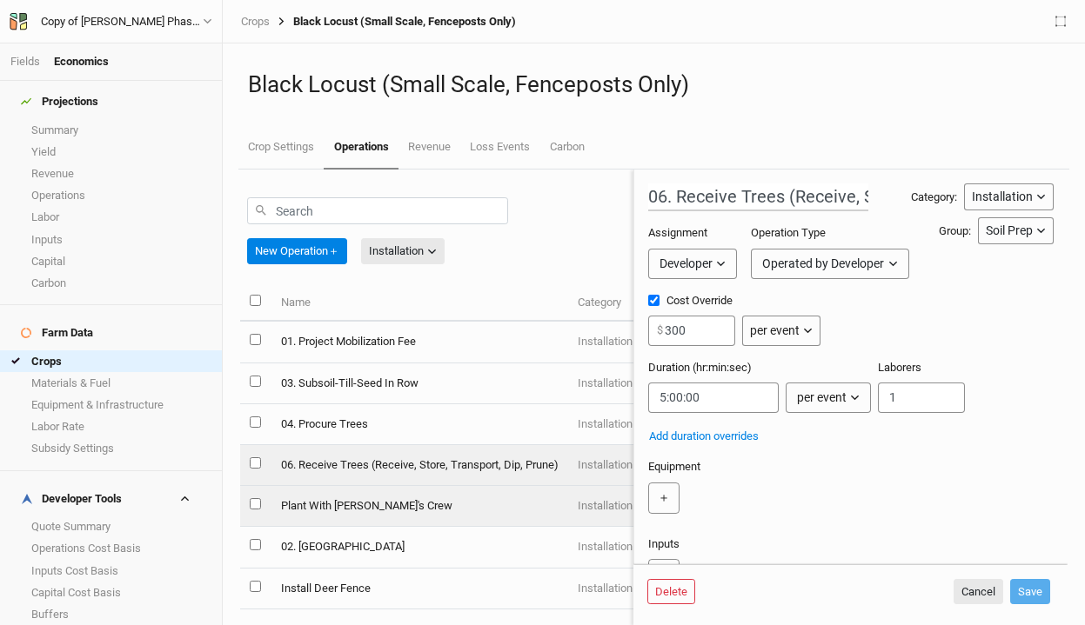
click at [426, 501] on td "Plant With Jared's Crew" at bounding box center [419, 506] width 297 height 41
type input "Plant With Jared's Crew"
type input "6"
type input "1"
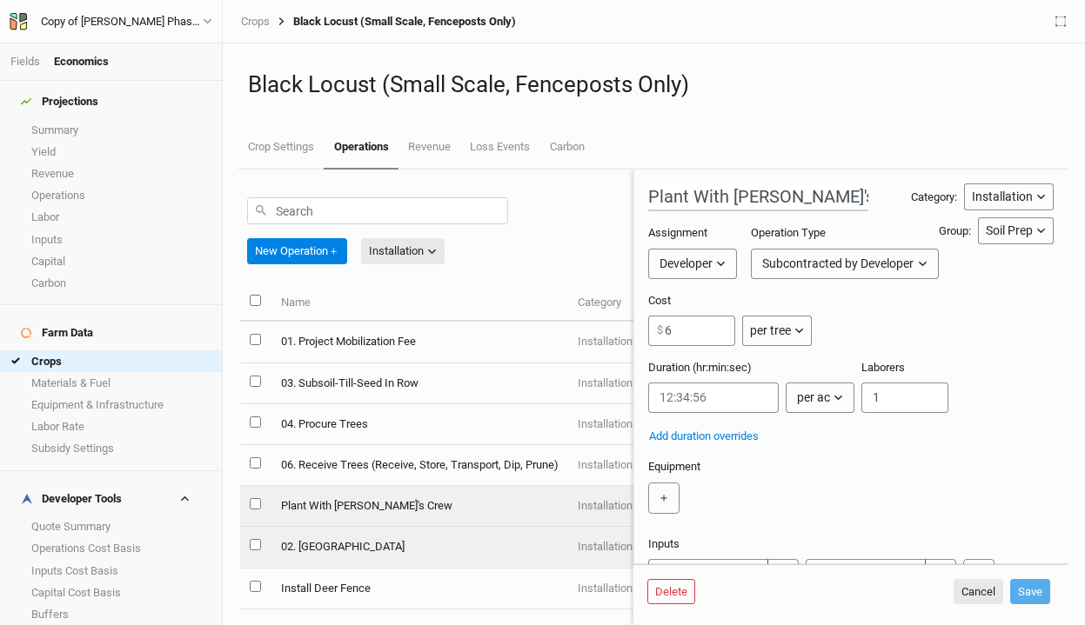
click at [420, 541] on td "02. Mow Fields" at bounding box center [419, 547] width 297 height 41
type input "02. Mow Fields"
type input "50"
type input "0:12:22.500"
type input "2"
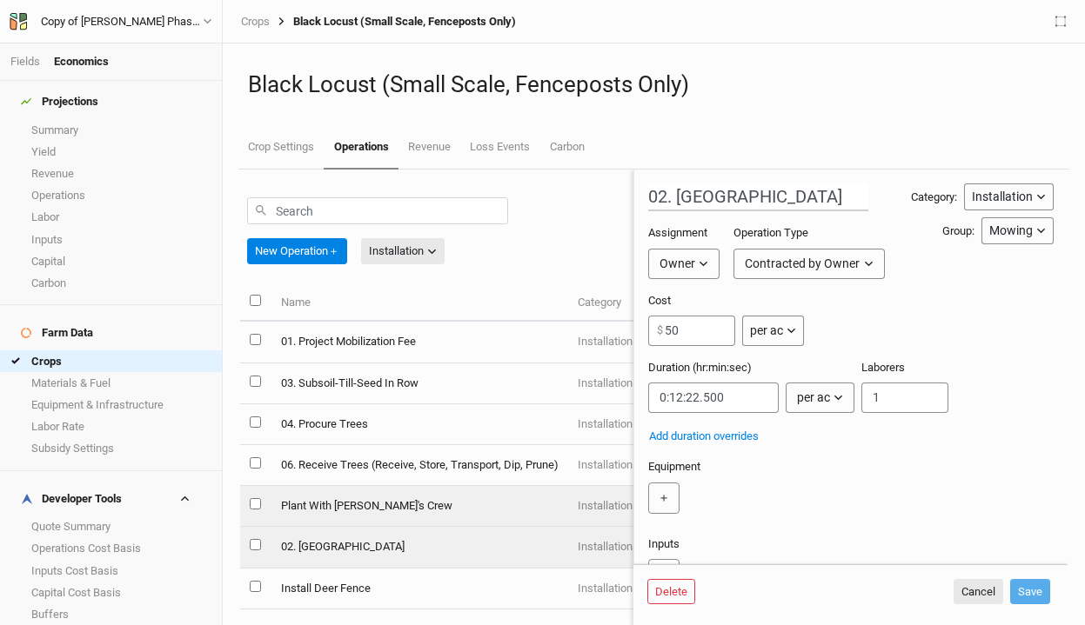
click at [425, 513] on td "Plant With Jared's Crew" at bounding box center [419, 506] width 297 height 41
type input "Plant With Jared's Crew"
type input "6"
type input "1"
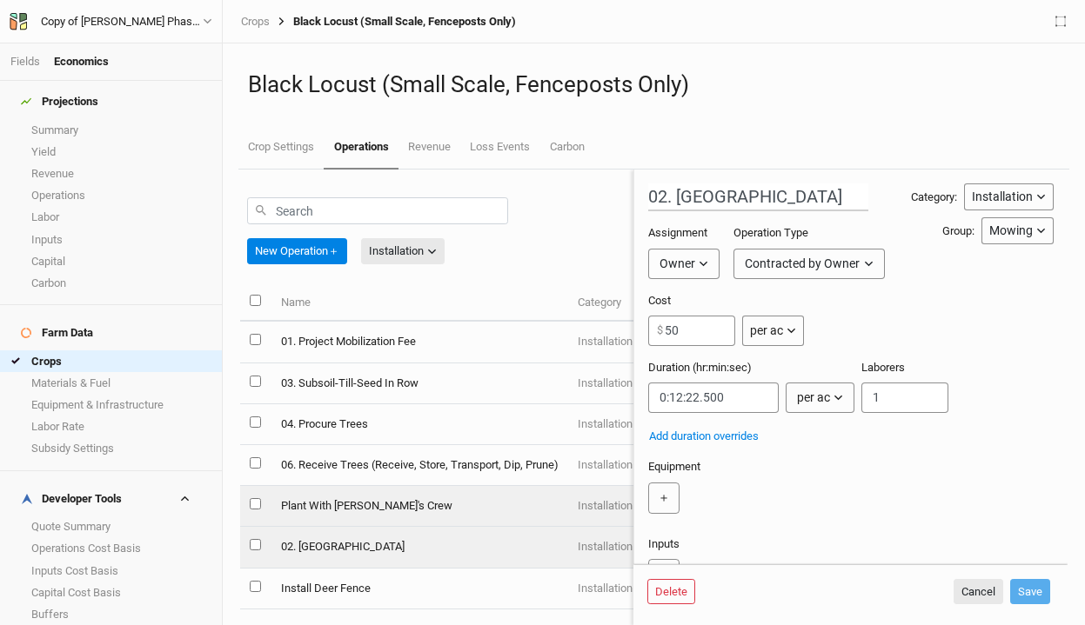
type input "1"
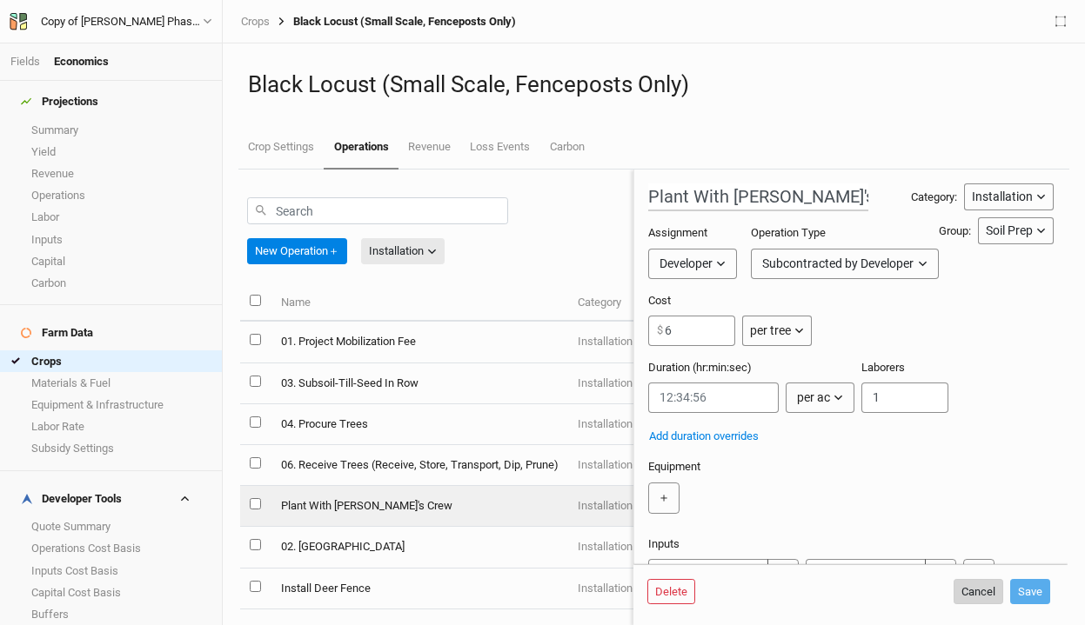
click at [973, 594] on button "Cancel" at bounding box center [978, 592] width 50 height 26
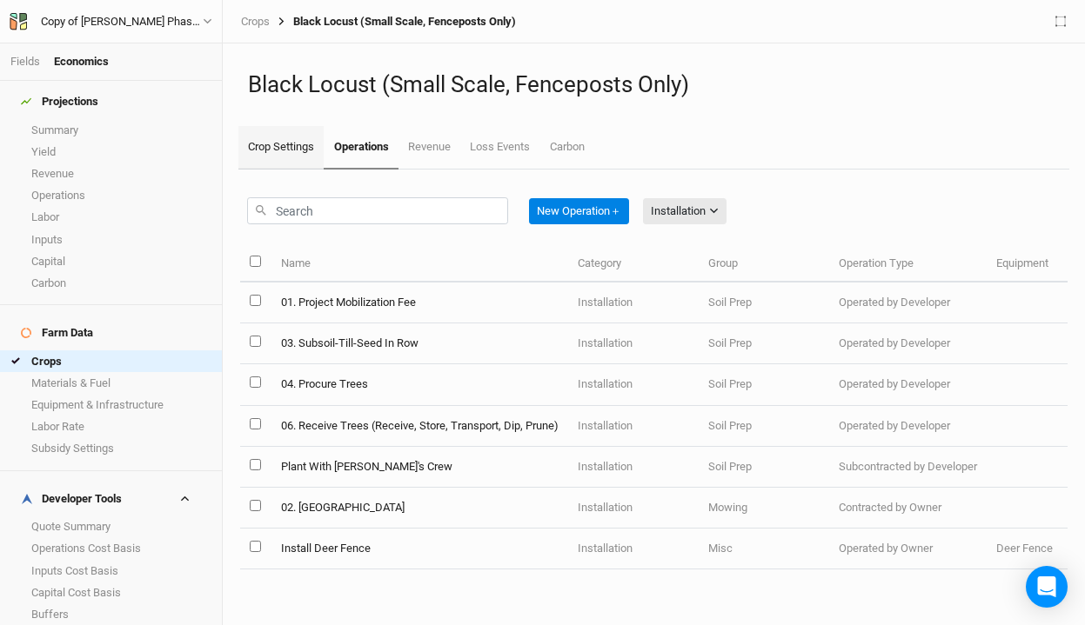
click at [265, 159] on link "Crop Settings" at bounding box center [280, 147] width 85 height 43
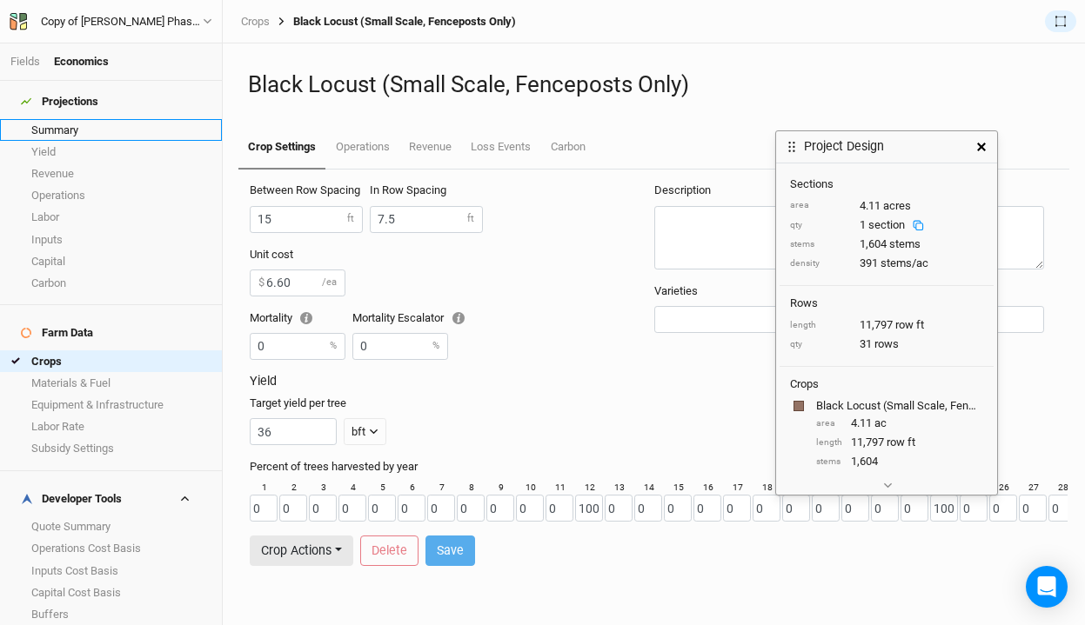
click at [57, 124] on link "Summary" at bounding box center [111, 130] width 222 height 22
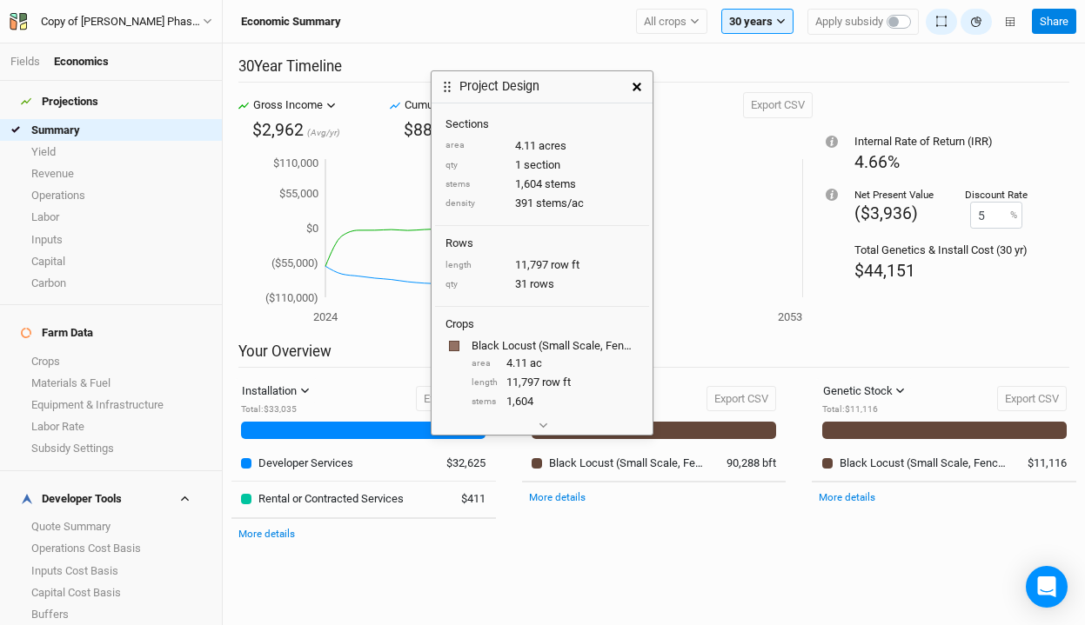
drag, startPoint x: 933, startPoint y: 150, endPoint x: 577, endPoint y: 90, distance: 360.8
click at [577, 90] on div "Project Design" at bounding box center [526, 86] width 190 height 31
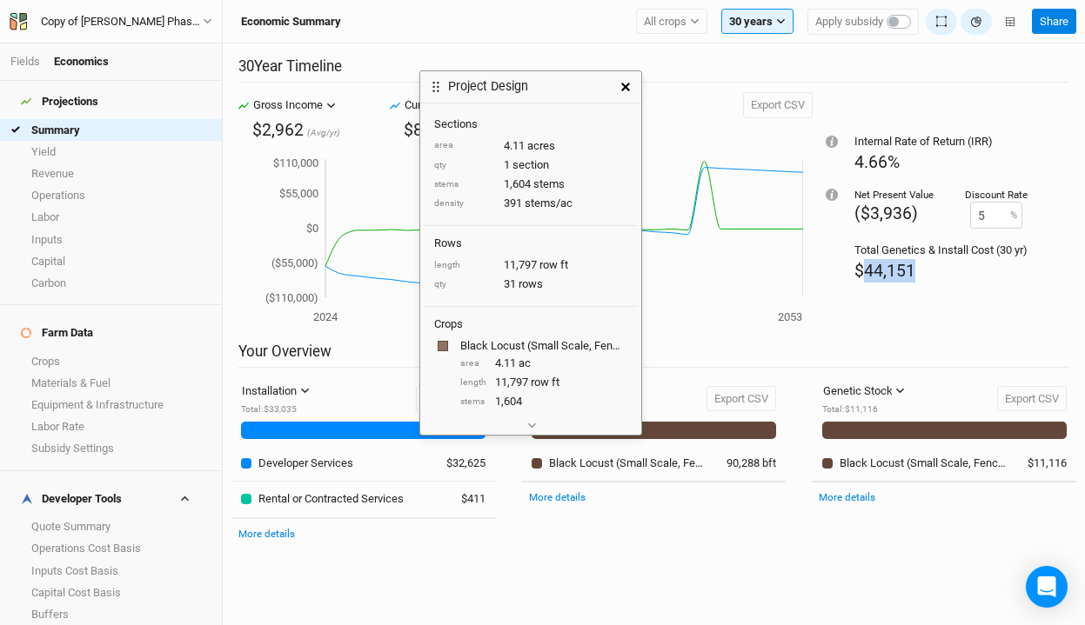
drag, startPoint x: 925, startPoint y: 269, endPoint x: 859, endPoint y: 271, distance: 66.1
click at [859, 271] on div "$44,151" at bounding box center [940, 270] width 173 height 23
copy span "44,151"
click at [629, 91] on button "button" at bounding box center [625, 86] width 31 height 31
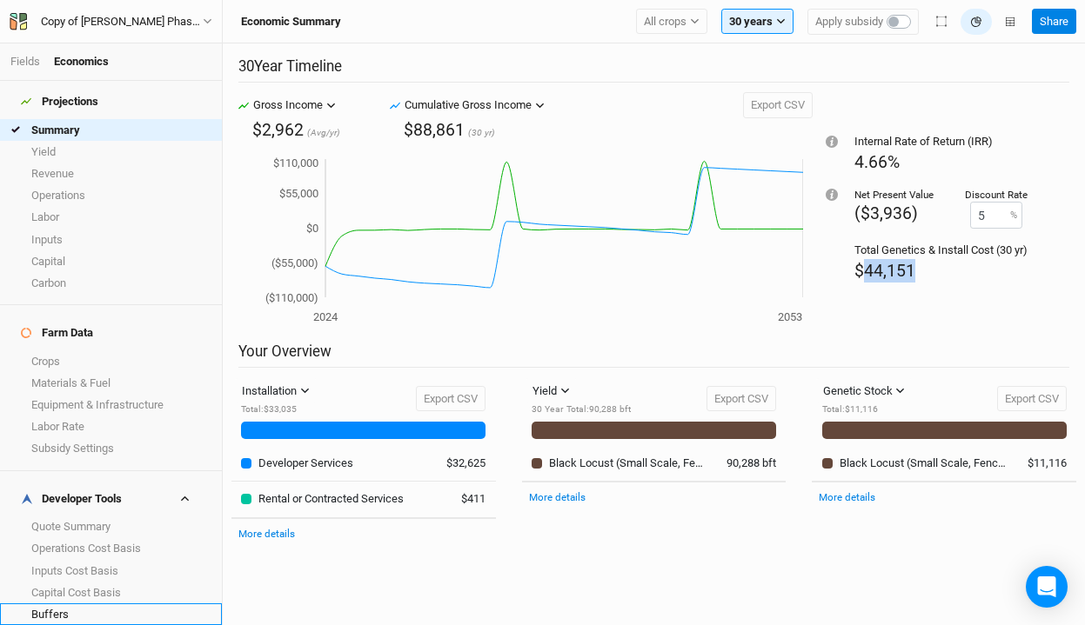
click at [81, 604] on link "Buffers" at bounding box center [111, 615] width 222 height 22
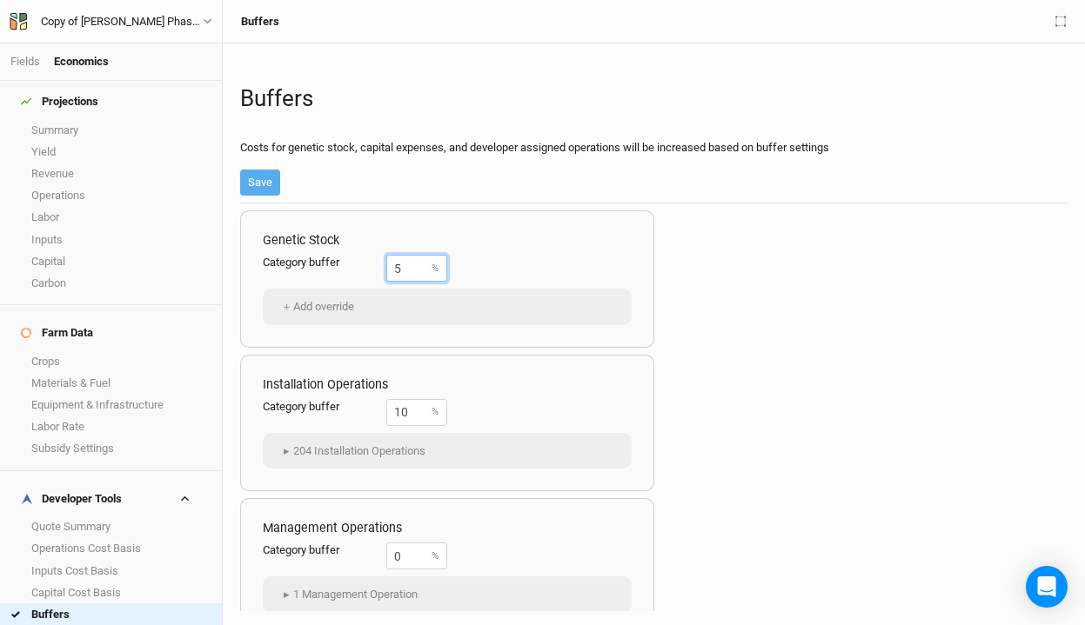
drag, startPoint x: 418, startPoint y: 263, endPoint x: 343, endPoint y: 254, distance: 76.2
click at [343, 255] on div "Category buffer 5 %" at bounding box center [355, 268] width 184 height 27
type input "10"
click at [261, 184] on button "Save" at bounding box center [260, 183] width 40 height 26
click at [50, 625] on link "Margins" at bounding box center [111, 636] width 222 height 22
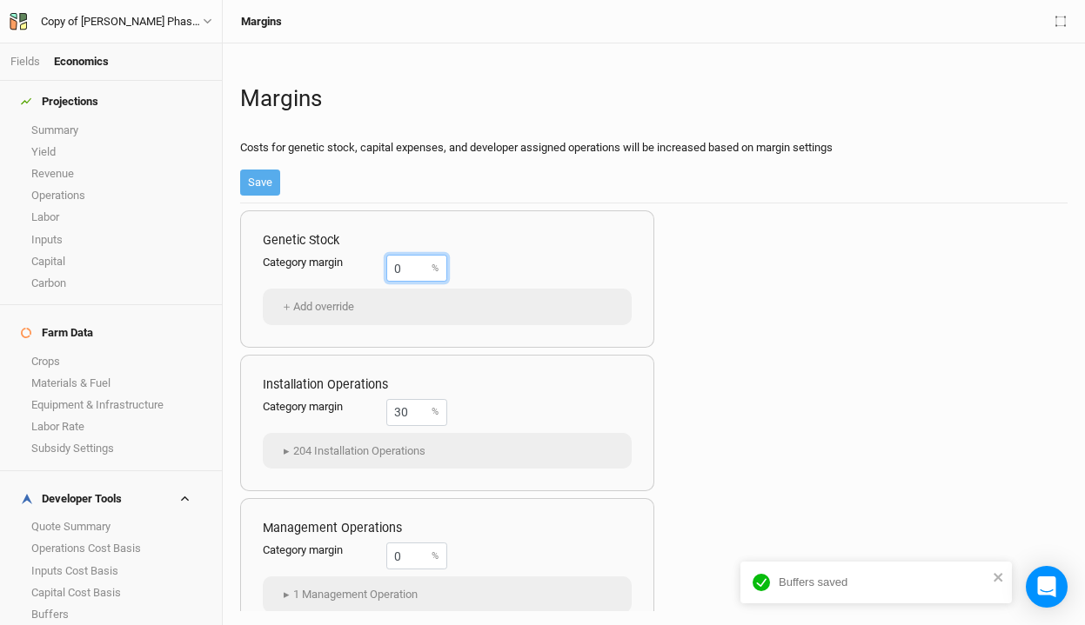
drag, startPoint x: 415, startPoint y: 272, endPoint x: 332, endPoint y: 264, distance: 83.1
click at [332, 264] on div "Category margin 0 %" at bounding box center [355, 268] width 184 height 27
type input "30"
click at [264, 182] on button "Save" at bounding box center [260, 183] width 40 height 26
click at [77, 119] on link "Summary" at bounding box center [111, 130] width 222 height 22
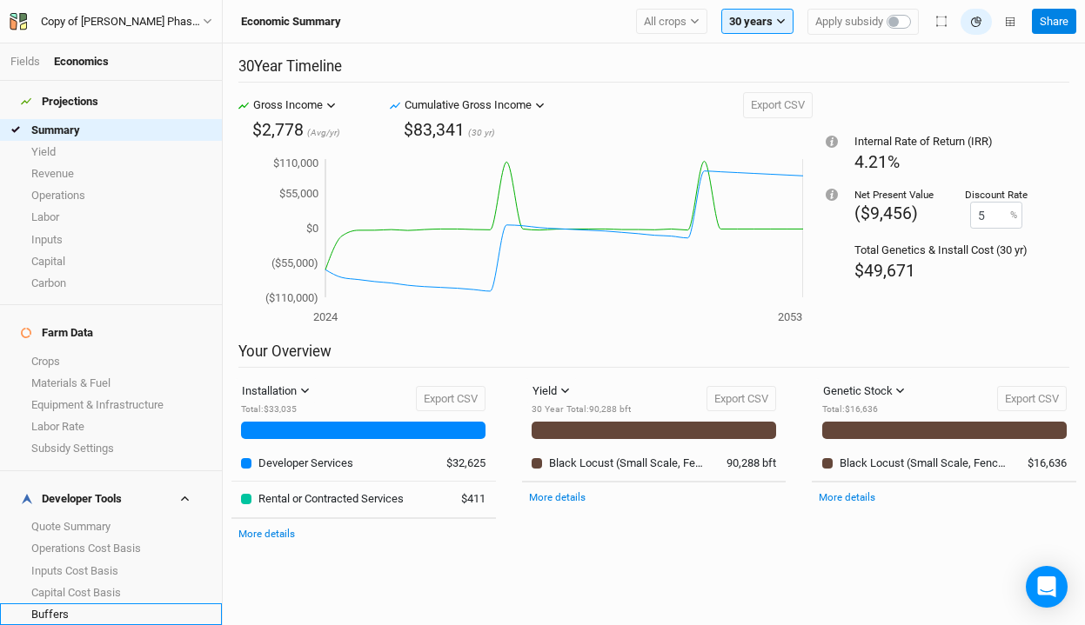
click at [82, 604] on link "Buffers" at bounding box center [111, 615] width 222 height 22
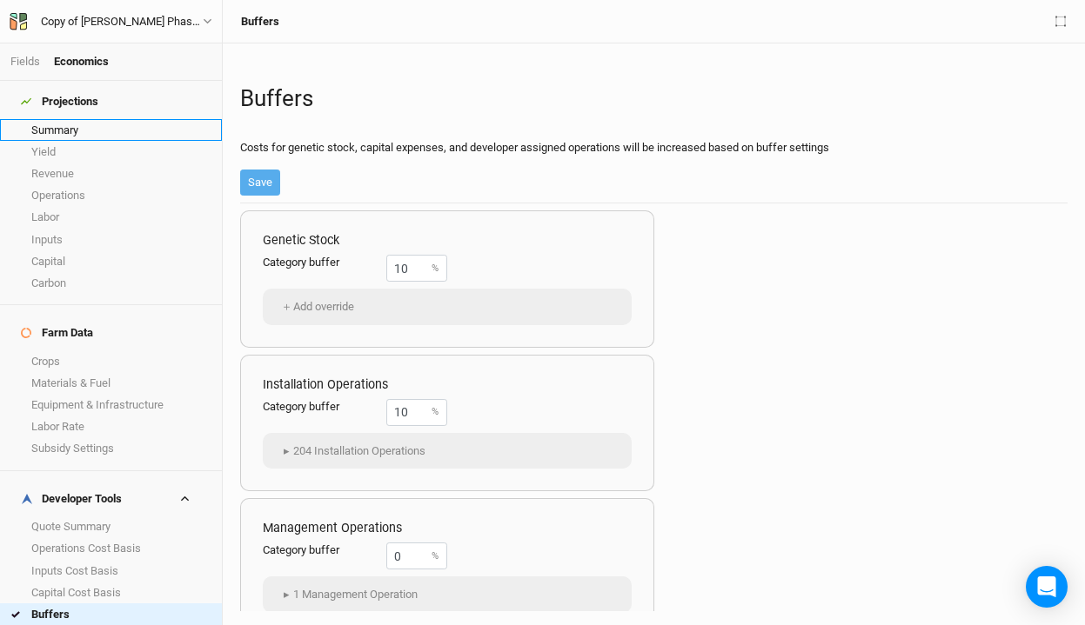
click at [98, 121] on link "Summary" at bounding box center [111, 130] width 222 height 22
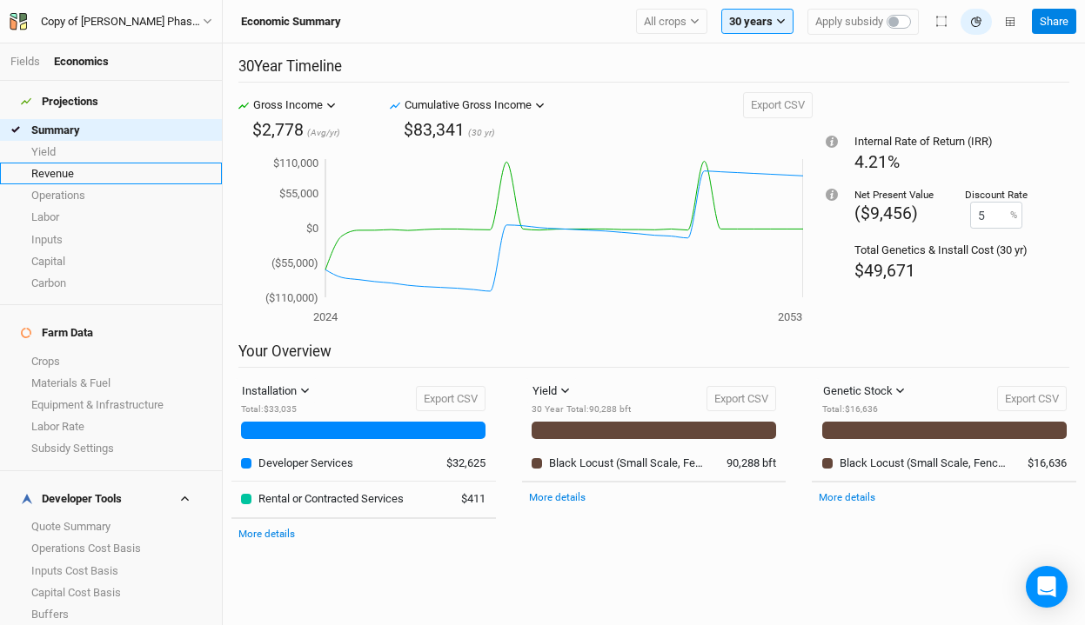
click at [104, 163] on link "Revenue" at bounding box center [111, 174] width 222 height 22
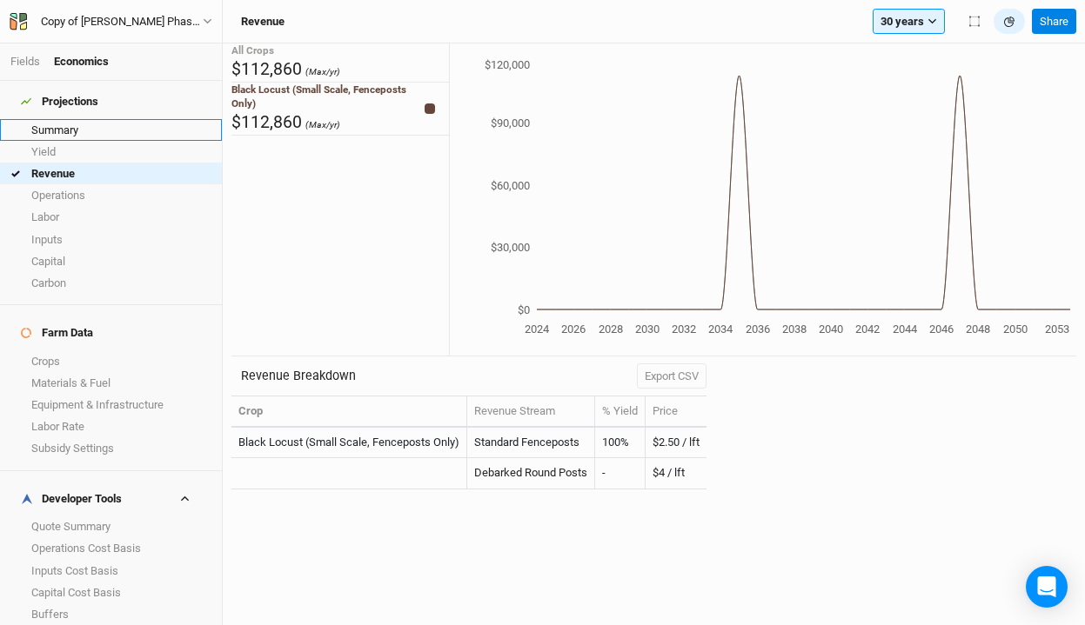
click at [138, 124] on link "Summary" at bounding box center [111, 130] width 222 height 22
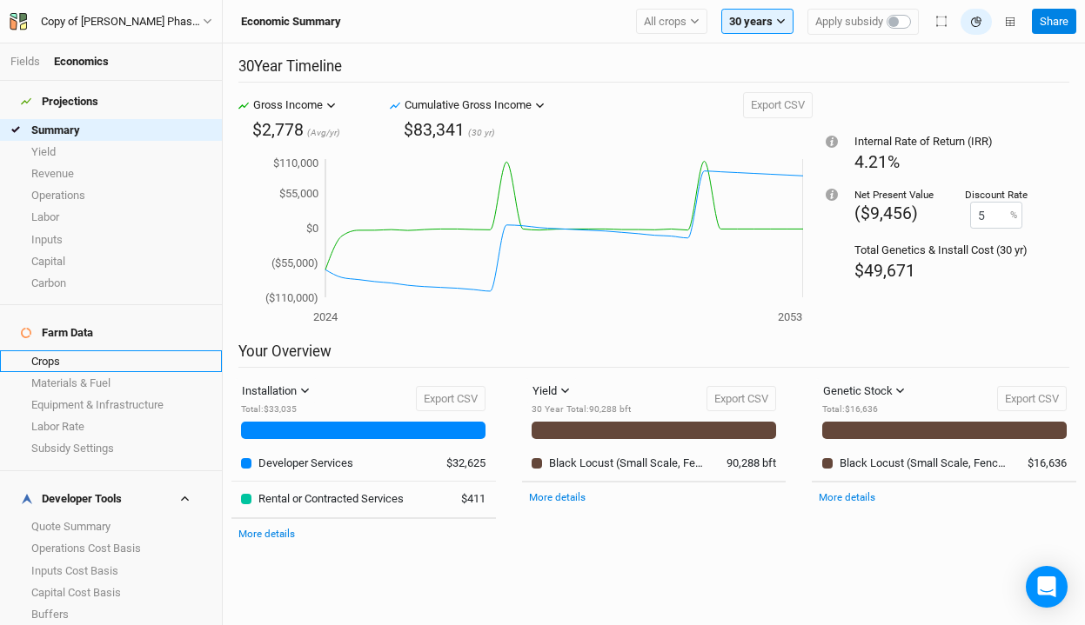
click at [61, 351] on link "Crops" at bounding box center [111, 362] width 222 height 22
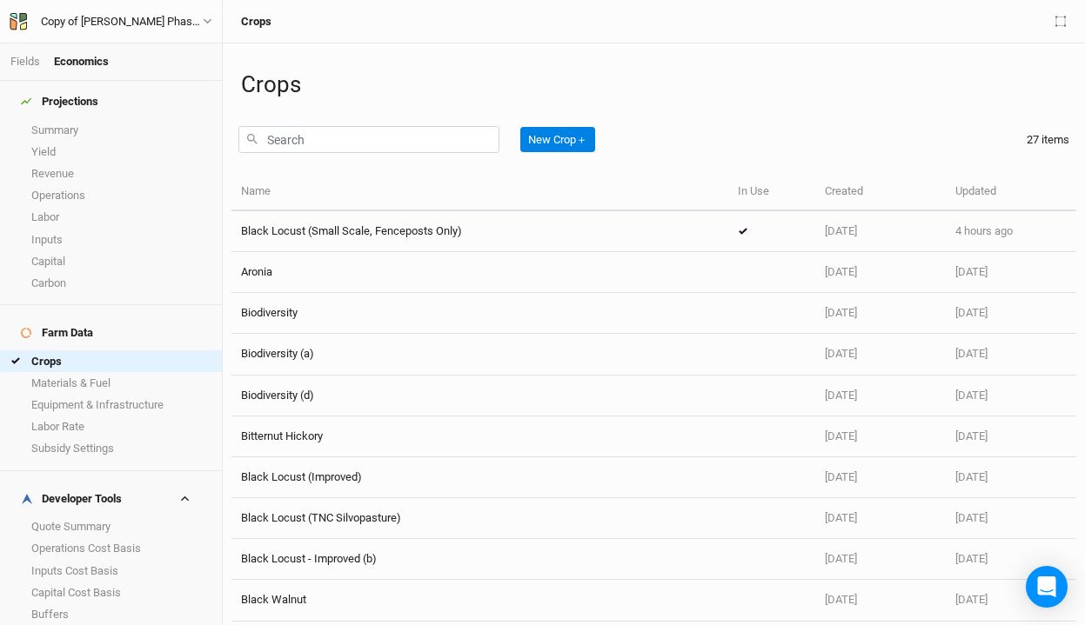
click at [78, 625] on link "Margins" at bounding box center [111, 636] width 222 height 22
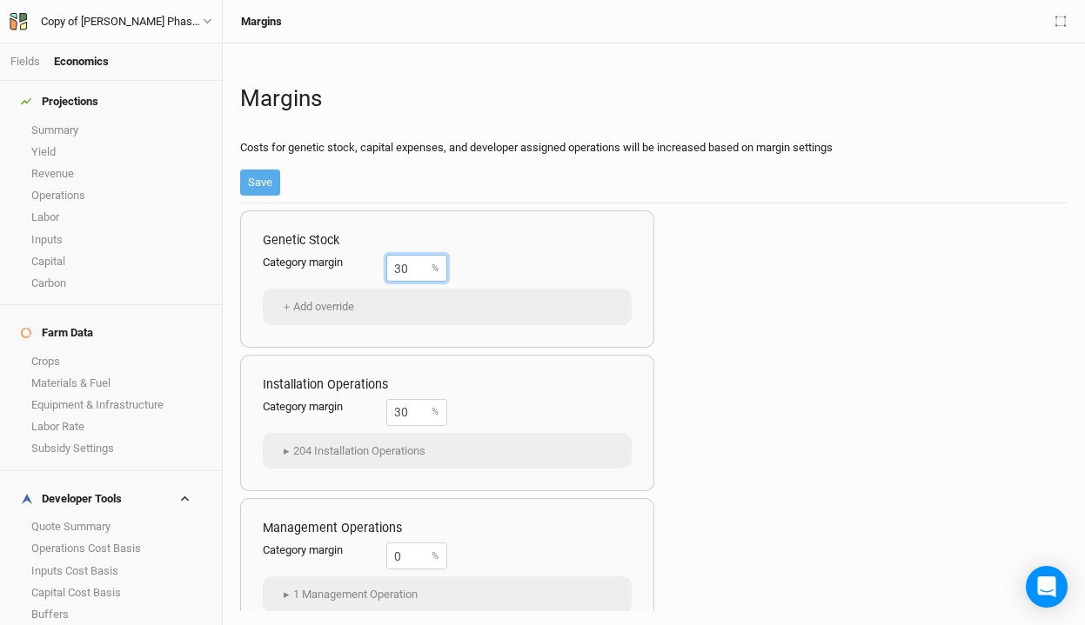
drag, startPoint x: 422, startPoint y: 273, endPoint x: 301, endPoint y: 248, distance: 123.5
click at [301, 248] on div "Genetic Stock Category margin 30 % ＋ Add override" at bounding box center [447, 279] width 414 height 137
type input "10"
click at [273, 177] on button "Save" at bounding box center [260, 183] width 40 height 26
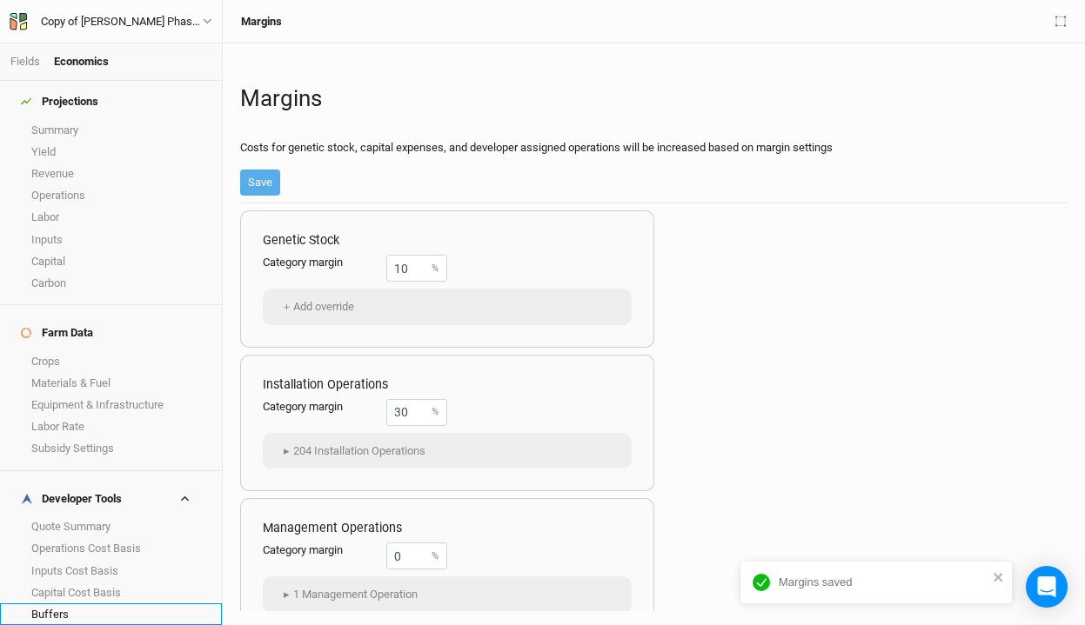
click at [73, 604] on link "Buffers" at bounding box center [111, 615] width 222 height 22
click at [89, 625] on link "Margins" at bounding box center [111, 636] width 222 height 22
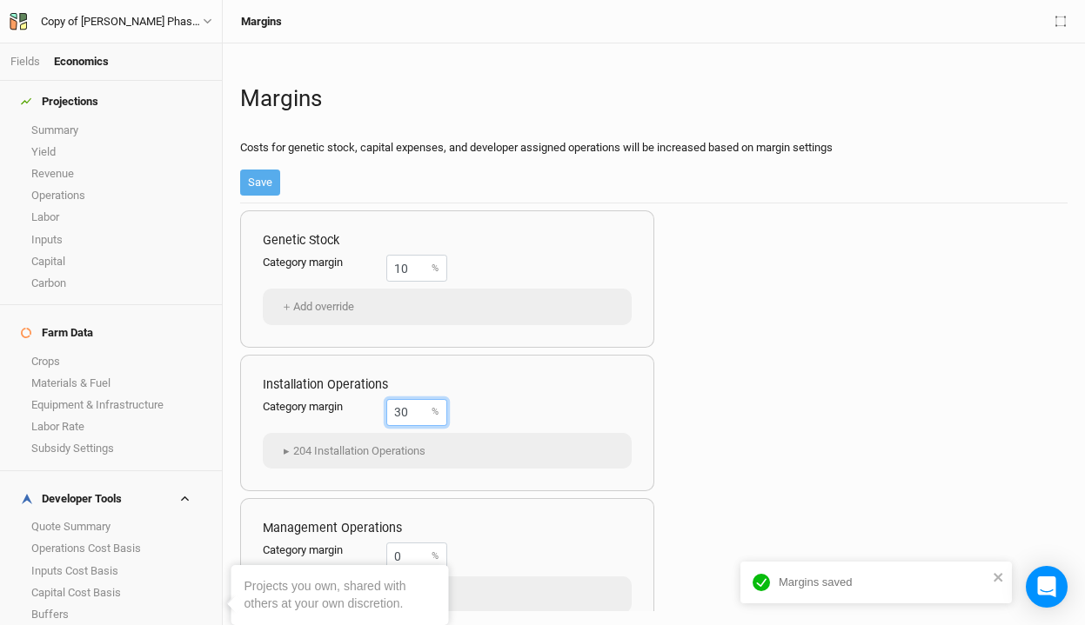
drag, startPoint x: 414, startPoint y: 410, endPoint x: 358, endPoint y: 400, distance: 57.3
click at [358, 400] on div "Category margin 30 %" at bounding box center [355, 412] width 184 height 27
type input "40"
click at [238, 177] on div "Margins Costs for genetic stock, capital expenses, and developer assigned opera…" at bounding box center [653, 334] width 845 height 582
click at [253, 186] on button "Save" at bounding box center [260, 183] width 40 height 26
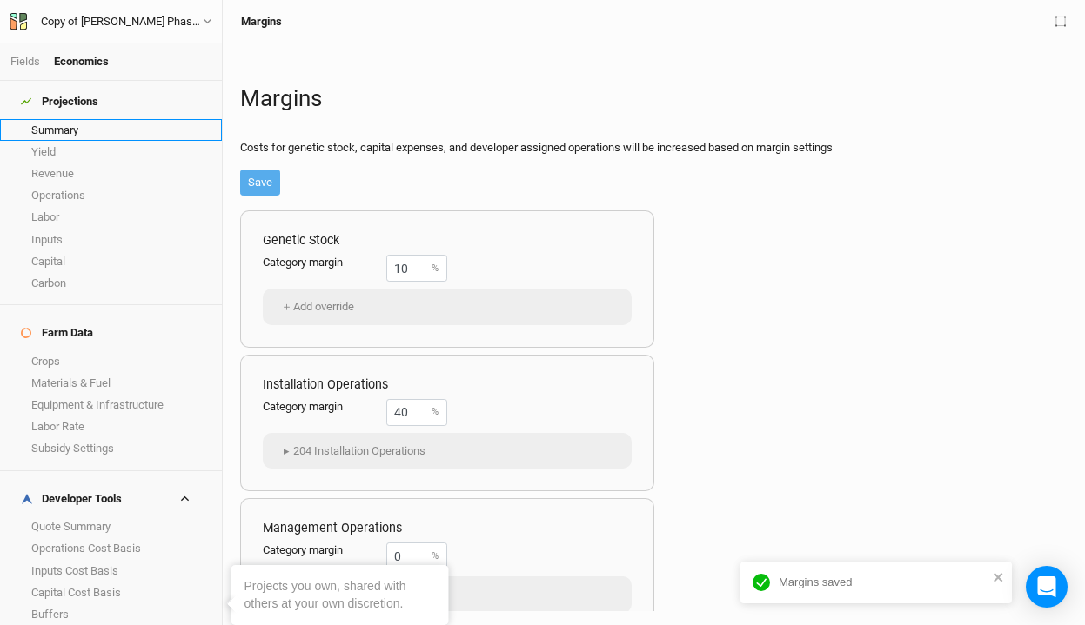
click at [86, 120] on link "Summary" at bounding box center [111, 130] width 222 height 22
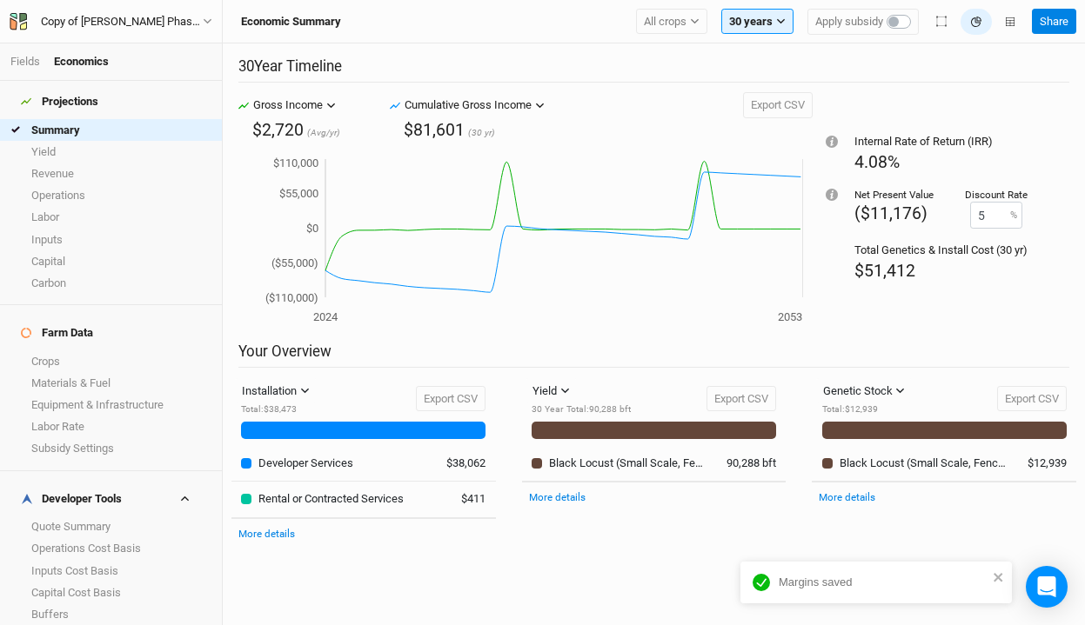
click at [96, 625] on link "Margins" at bounding box center [111, 636] width 222 height 22
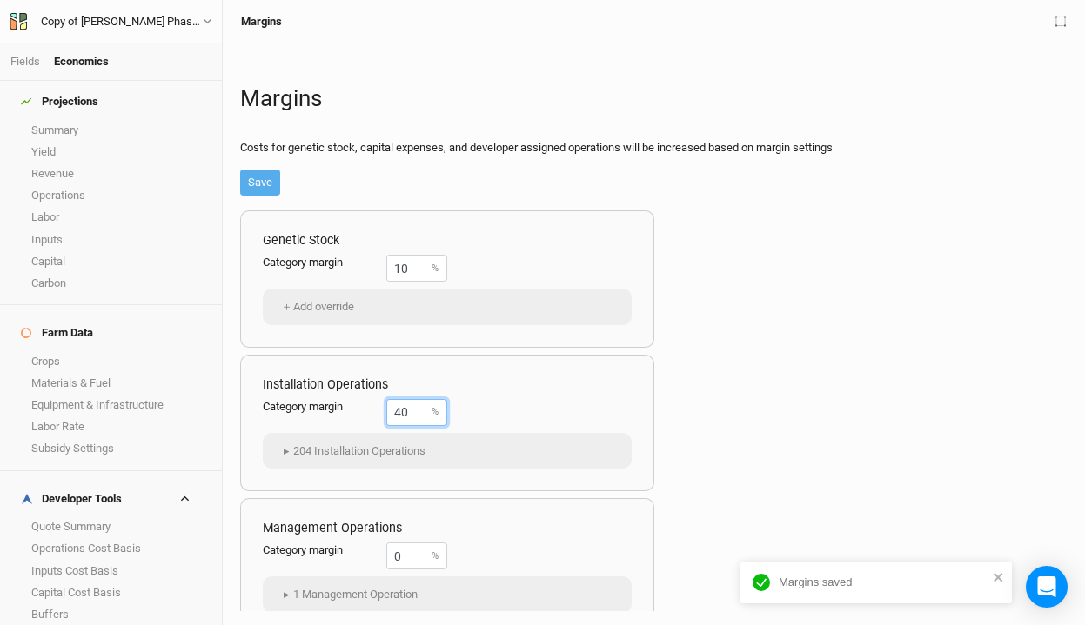
click at [407, 402] on input "40" at bounding box center [416, 412] width 61 height 27
drag, startPoint x: 411, startPoint y: 407, endPoint x: 314, endPoint y: 391, distance: 98.7
click at [314, 391] on div "Installation Operations Category margin 40 % ▸ 204 Installation Operations Blac…" at bounding box center [447, 423] width 414 height 137
type input "30"
click at [264, 180] on button "Save" at bounding box center [260, 183] width 40 height 26
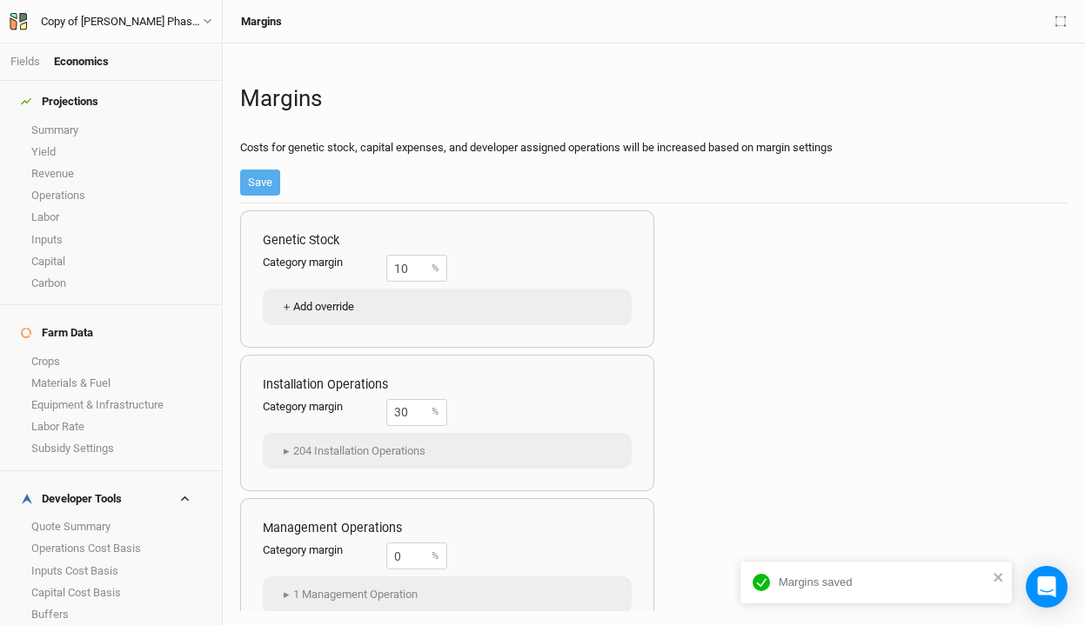
click at [321, 300] on button "＋ Add override" at bounding box center [316, 307] width 90 height 26
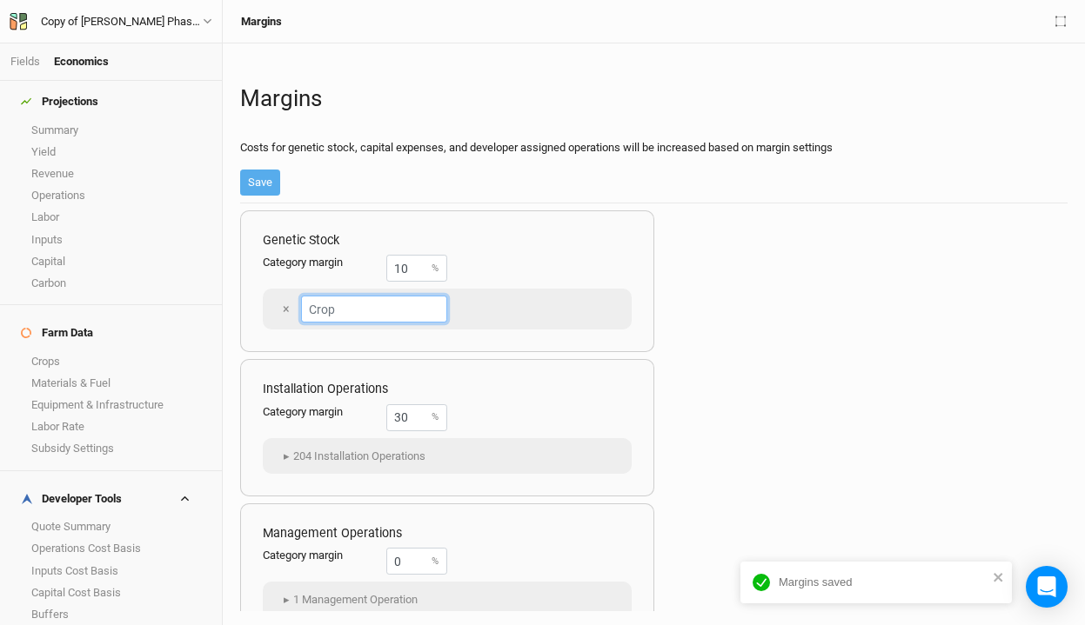
click at [359, 315] on input "text" at bounding box center [374, 309] width 146 height 27
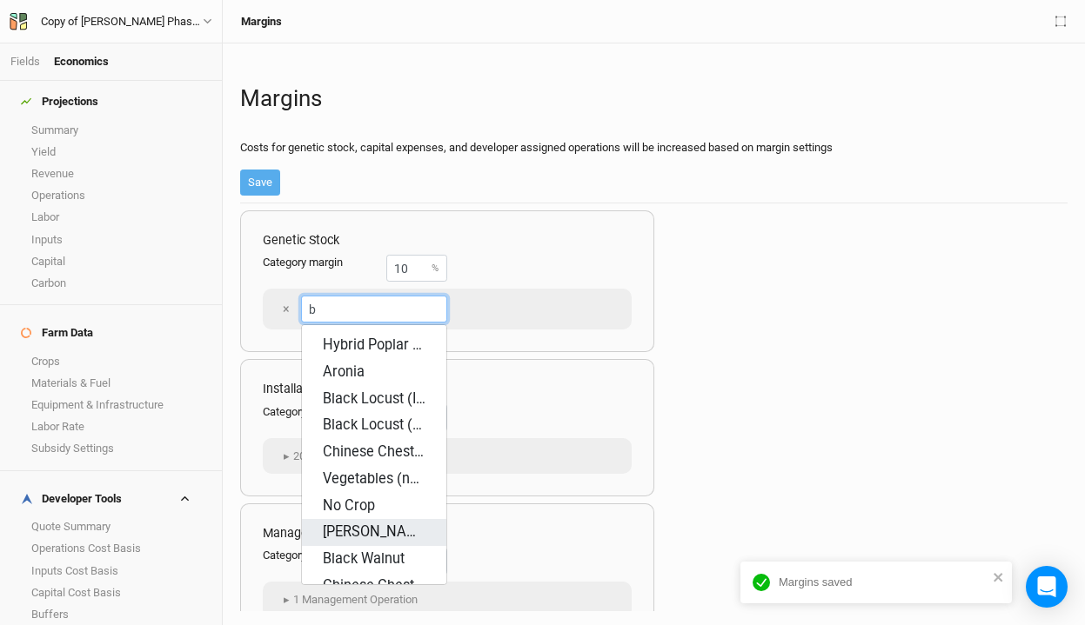
type input "bl"
type input "black Locust (Improved)"
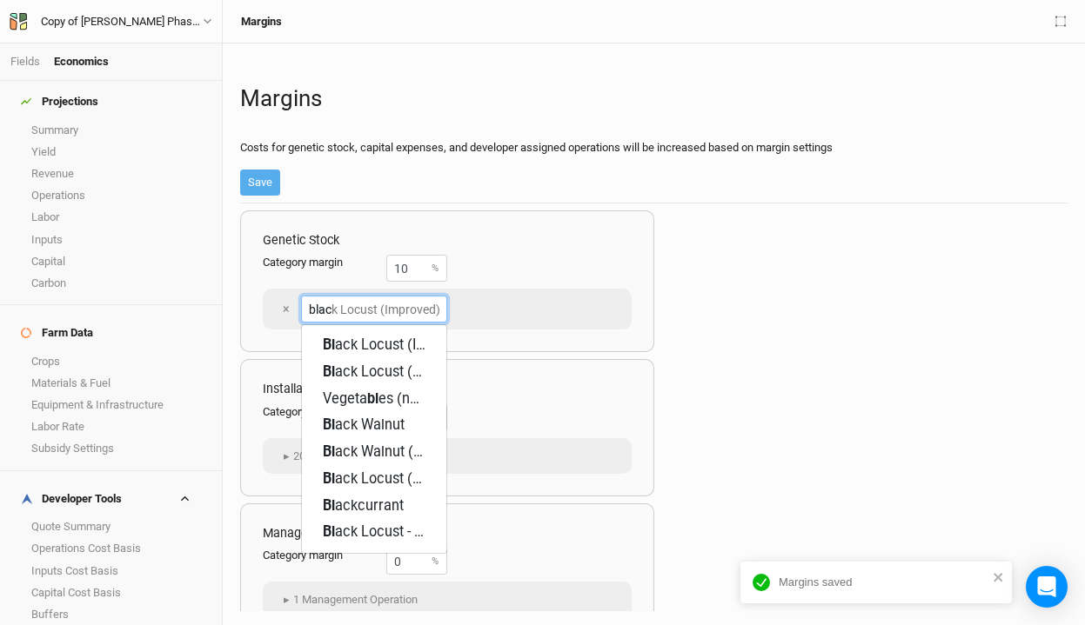
type input "black"
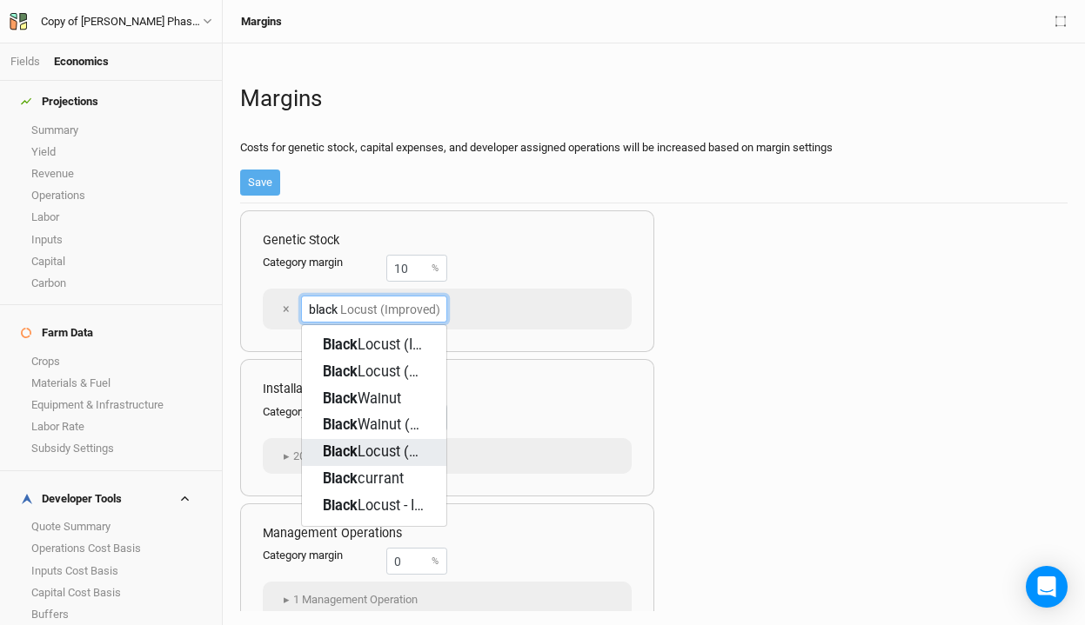
click at [382, 443] on div "Black Locust (Small Scale, Fenceposts Only)" at bounding box center [374, 453] width 103 height 20
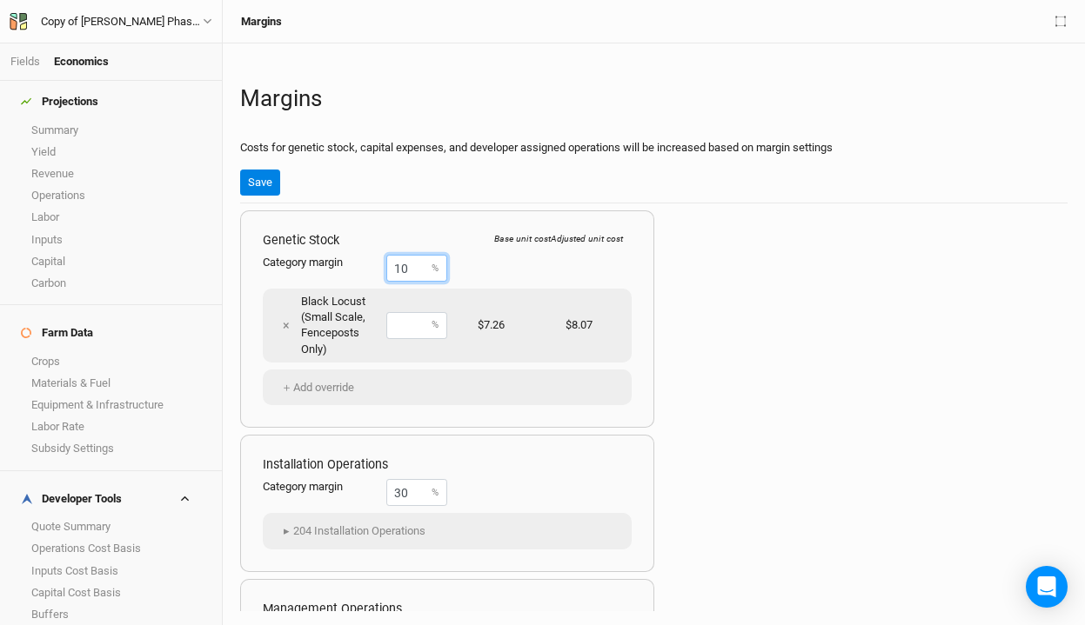
drag, startPoint x: 414, startPoint y: 279, endPoint x: 365, endPoint y: 277, distance: 48.8
click at [365, 277] on div "Category margin 10 %" at bounding box center [355, 268] width 184 height 27
type input "0"
click at [754, 304] on div "Genetic Stock Base unit cost Adjusted unit cost Category margin % × Black Locus…" at bounding box center [653, 408] width 827 height 408
drag, startPoint x: 411, startPoint y: 274, endPoint x: 373, endPoint y: 273, distance: 38.3
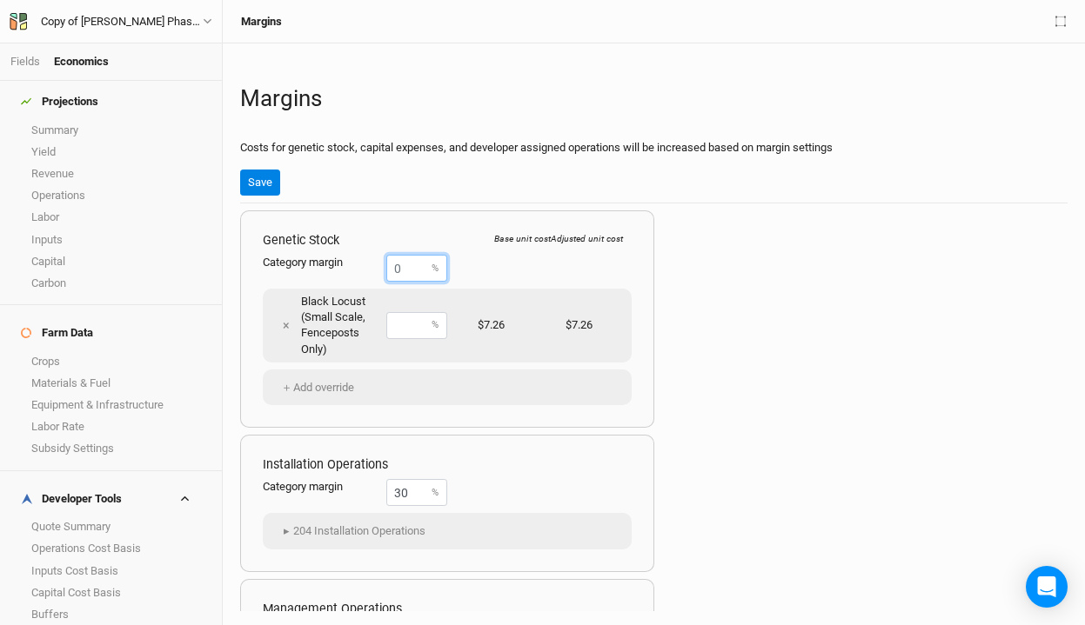
click at [373, 273] on div "Category margin %" at bounding box center [355, 268] width 184 height 27
click at [278, 175] on button "Save" at bounding box center [260, 183] width 40 height 26
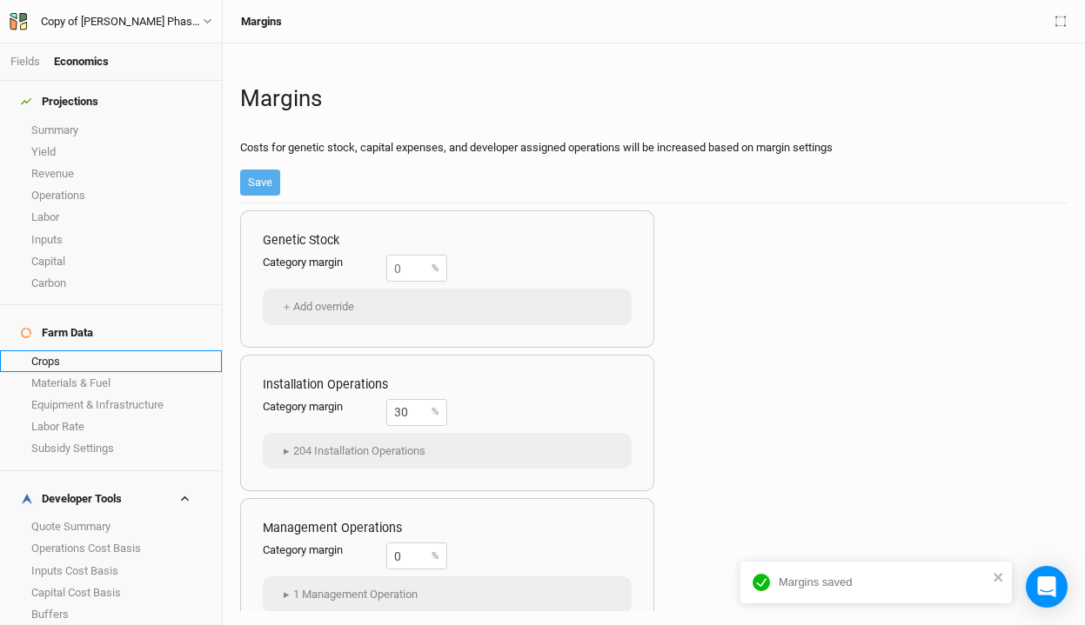
click at [89, 351] on link "Crops" at bounding box center [111, 362] width 222 height 22
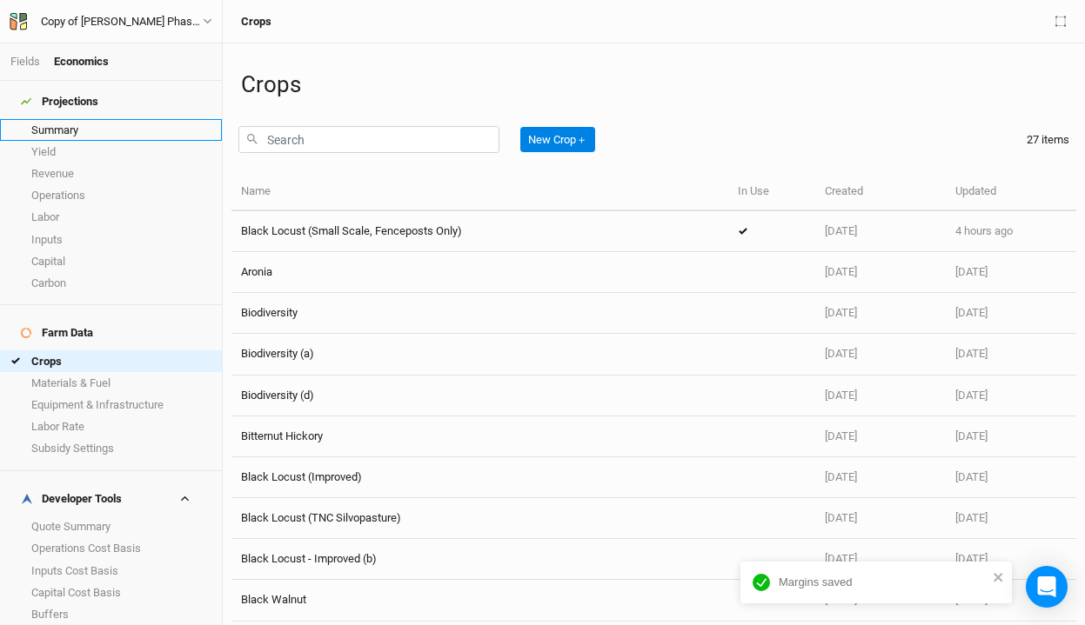
click at [112, 119] on link "Summary" at bounding box center [111, 130] width 222 height 22
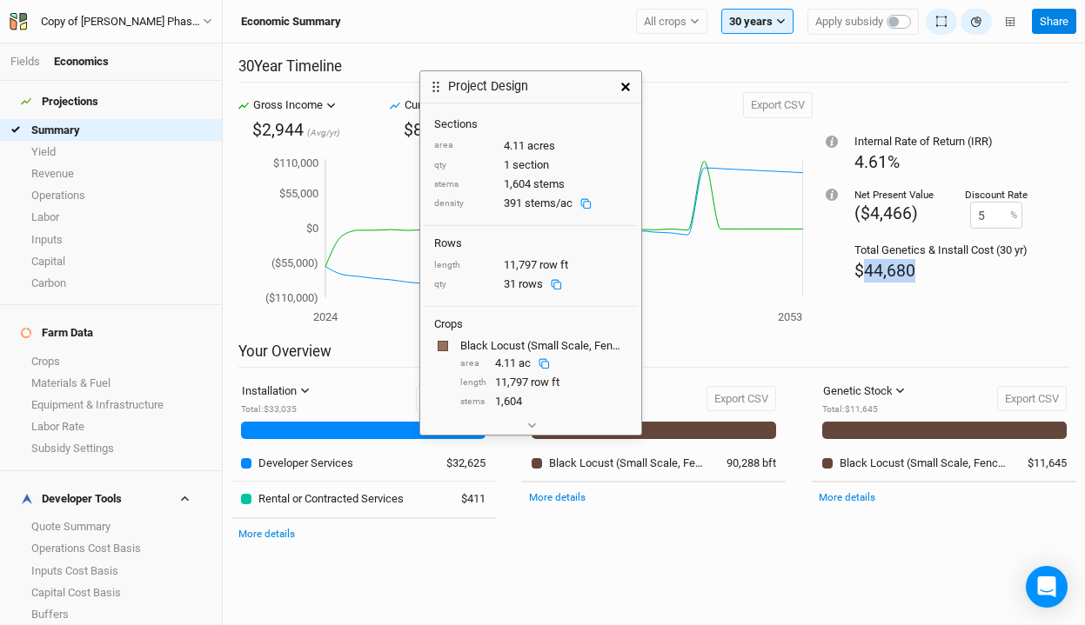
drag, startPoint x: 917, startPoint y: 272, endPoint x: 863, endPoint y: 275, distance: 54.0
click at [863, 275] on div "$44,680" at bounding box center [940, 270] width 173 height 23
copy span "44,680"
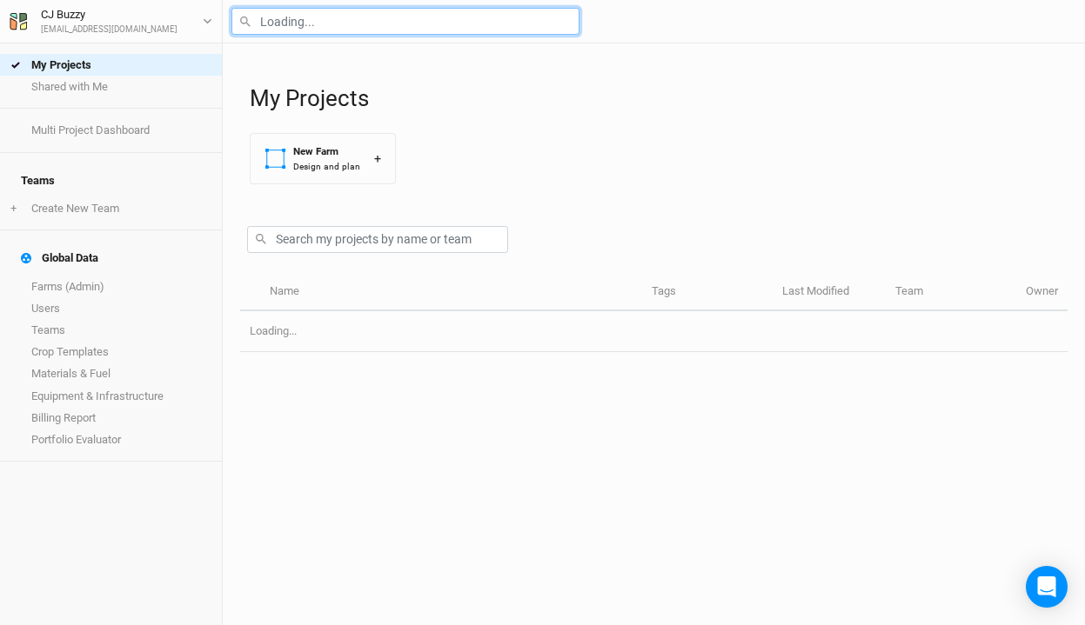
click at [344, 23] on input "text" at bounding box center [405, 21] width 348 height 27
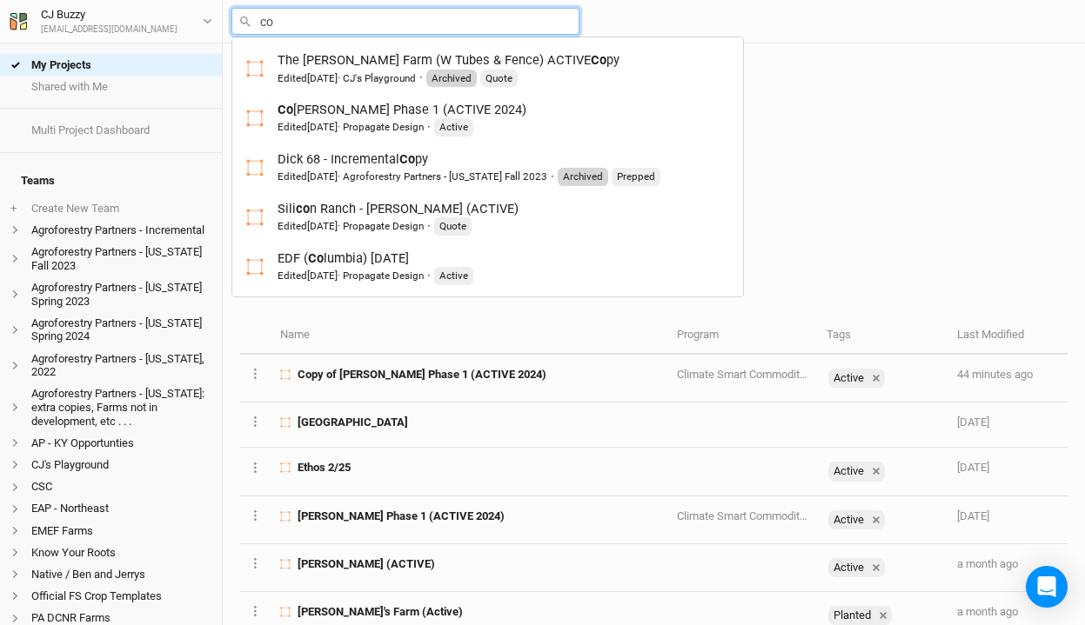
type input "cor"
type input "[PERSON_NAME] Phase 1 (ACTIVE 2024)"
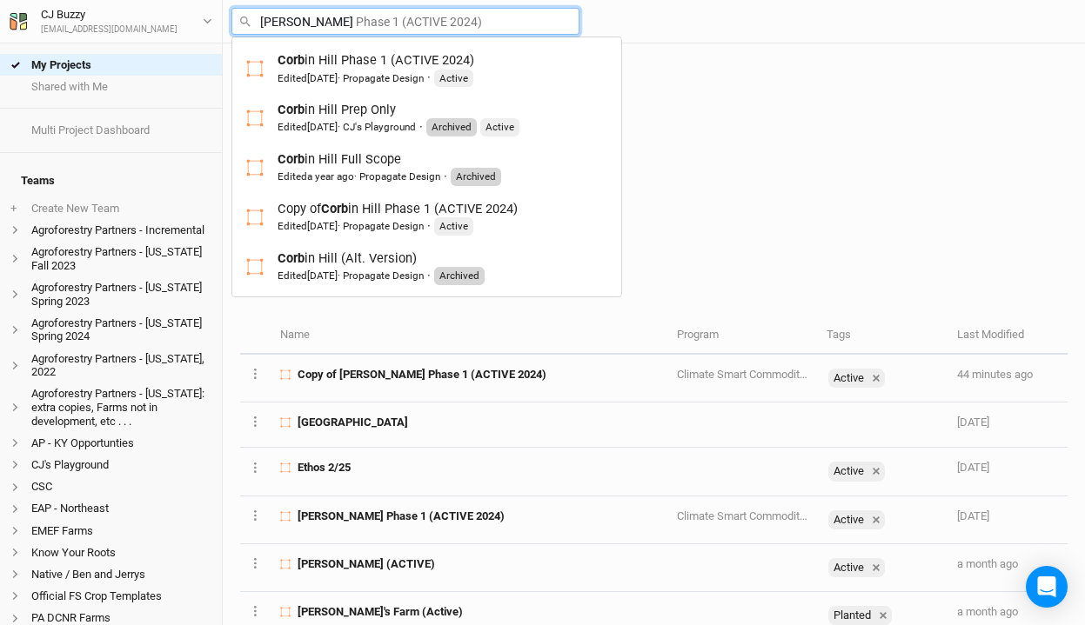
type input "[PERSON_NAME]"
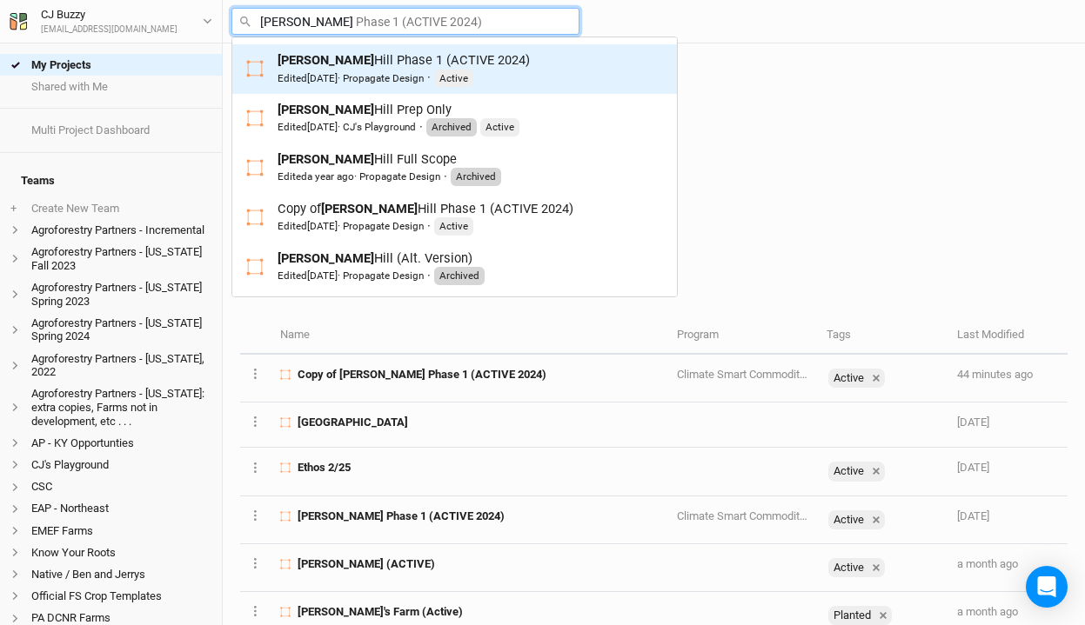
click at [315, 72] on span "[DATE]" at bounding box center [322, 78] width 30 height 12
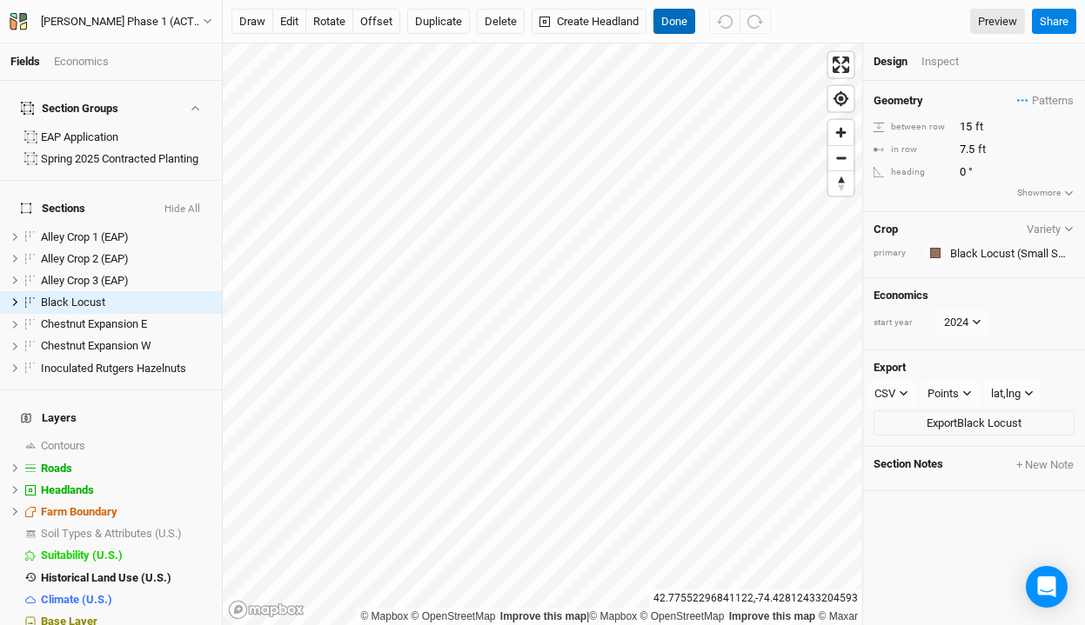
click at [674, 19] on button "Done" at bounding box center [674, 22] width 42 height 26
click at [30, 291] on label at bounding box center [31, 302] width 22 height 22
click at [30, 297] on input "checkbox" at bounding box center [30, 302] width 11 height 11
checkbox input "true"
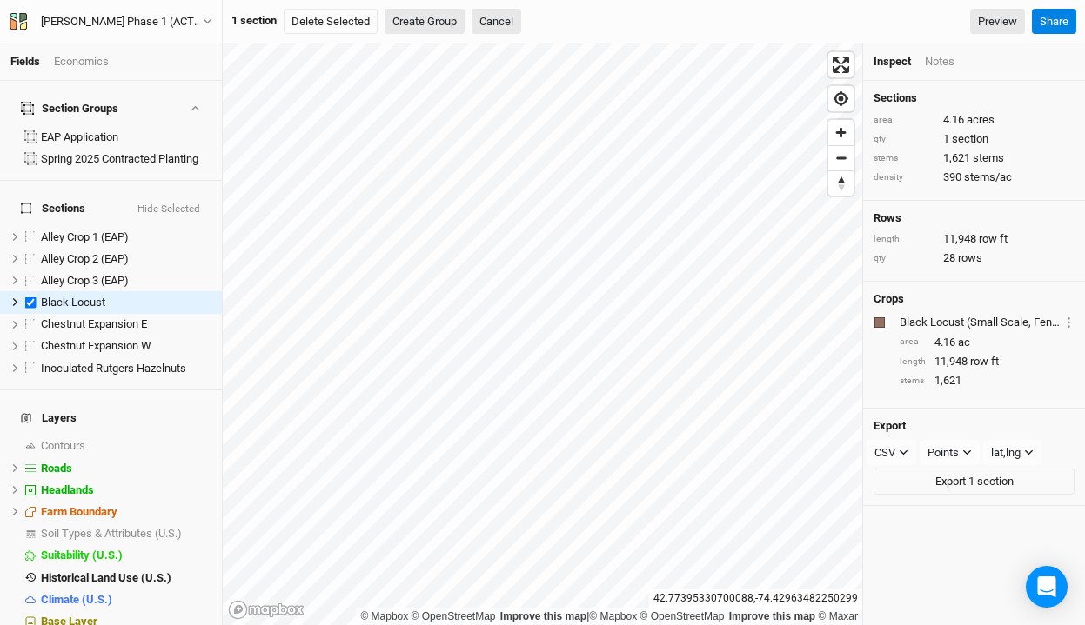
click at [407, 17] on button "Create Group" at bounding box center [425, 22] width 80 height 26
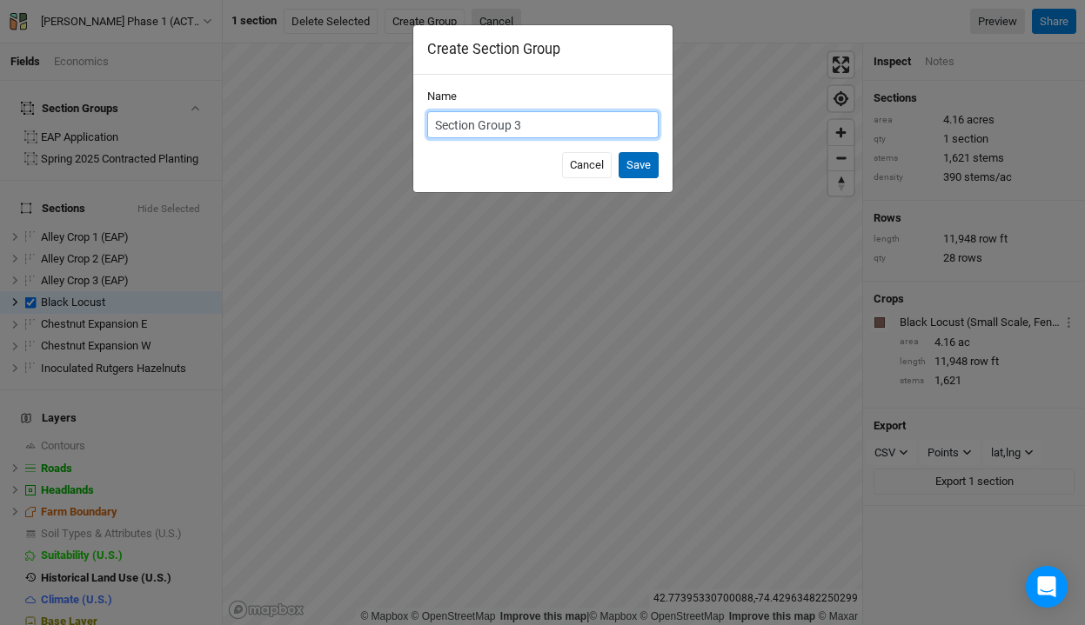
click at [630, 164] on button "Save" at bounding box center [639, 165] width 40 height 26
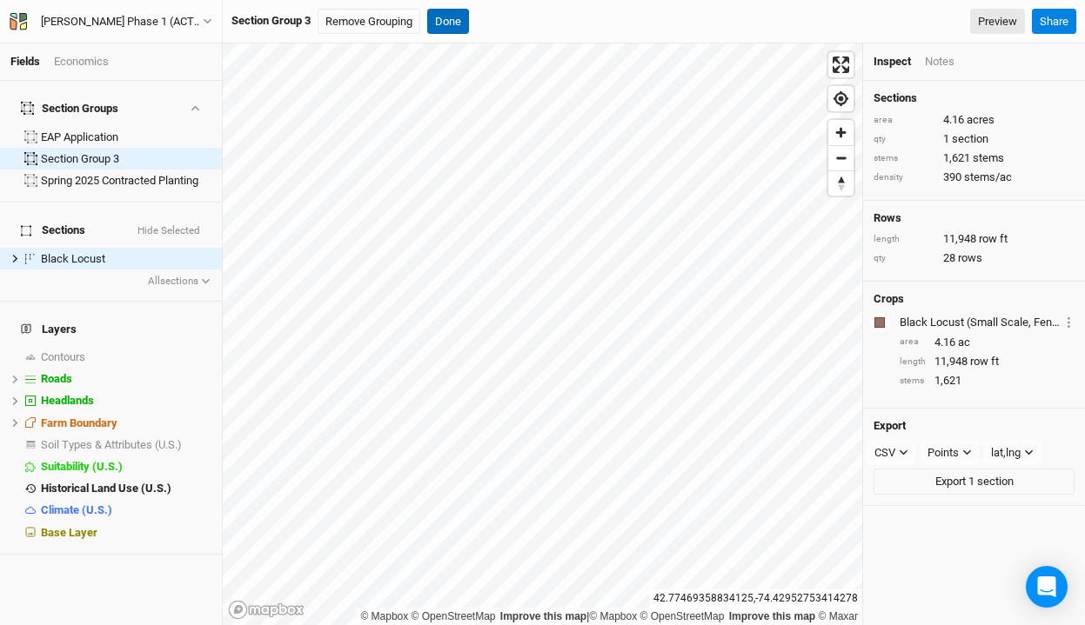
click at [459, 25] on button "Done" at bounding box center [448, 22] width 42 height 26
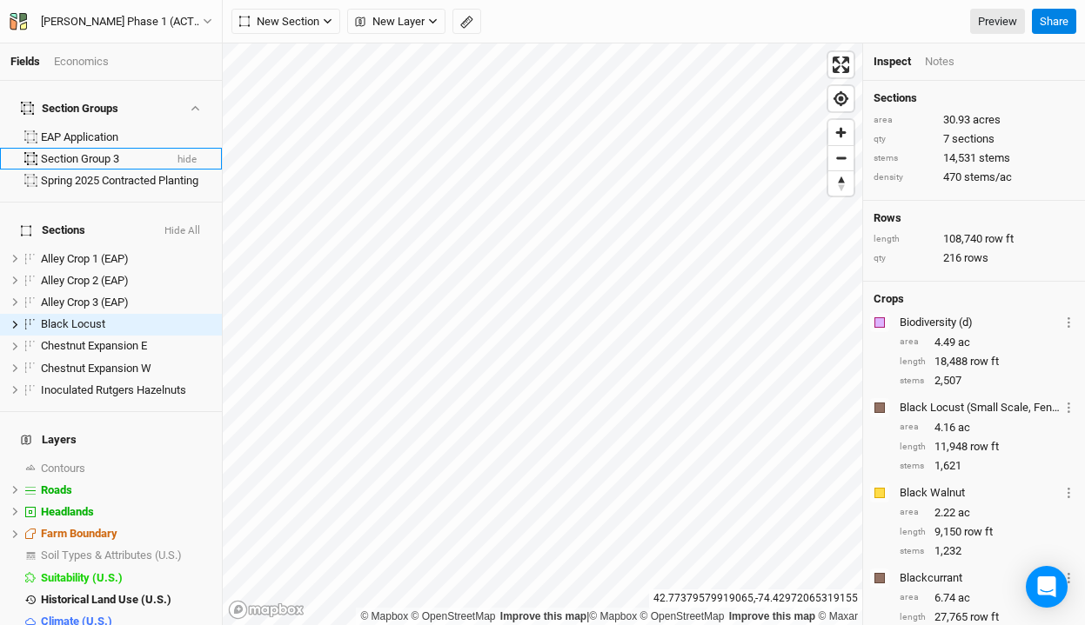
click at [108, 152] on div "Section Group 3" at bounding box center [102, 159] width 122 height 14
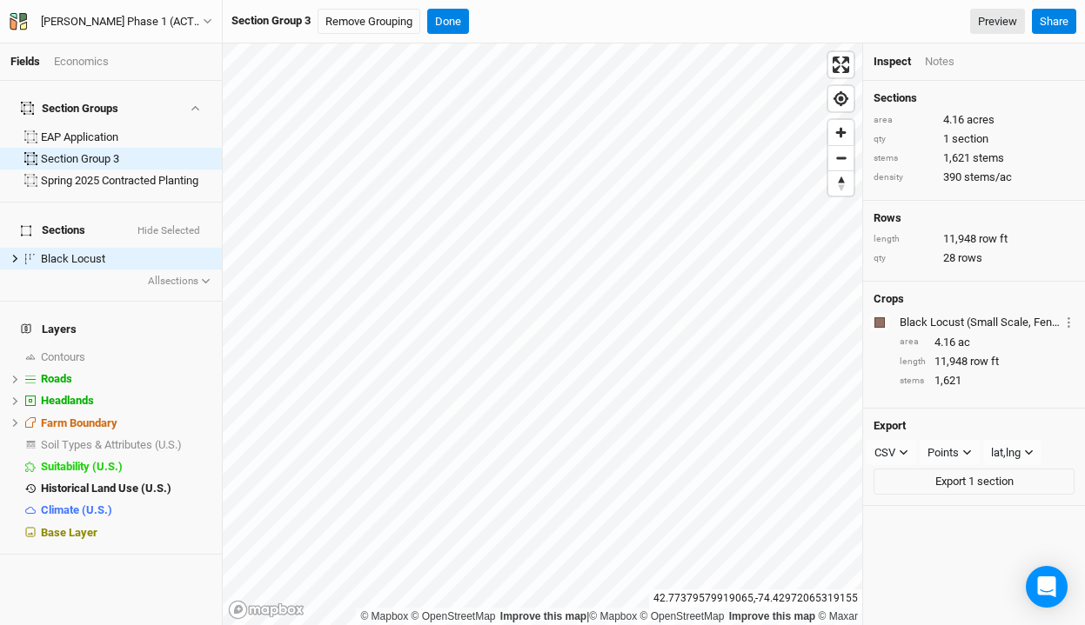
click at [84, 62] on div "Economics" at bounding box center [81, 62] width 55 height 16
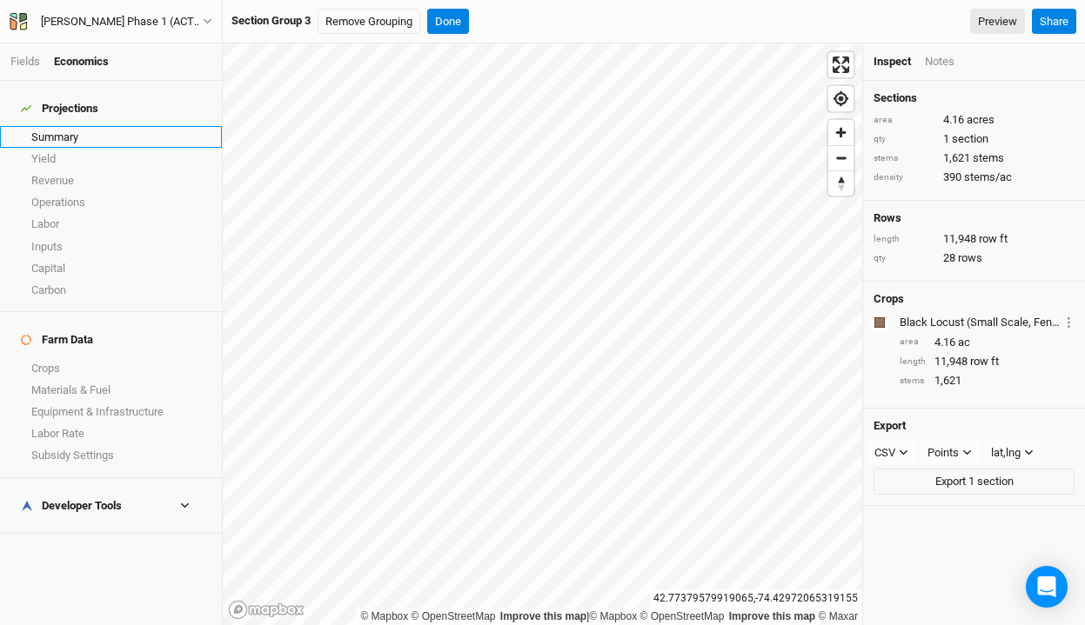
click at [65, 128] on link "Summary" at bounding box center [111, 137] width 222 height 22
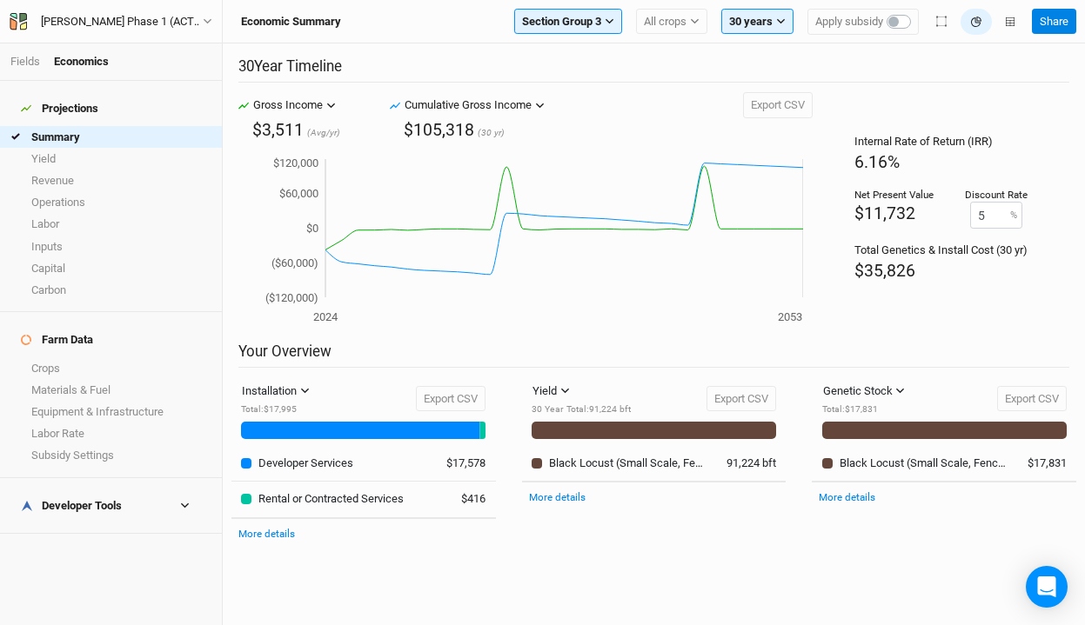
click at [69, 499] on div "Developer Tools" at bounding box center [71, 506] width 101 height 14
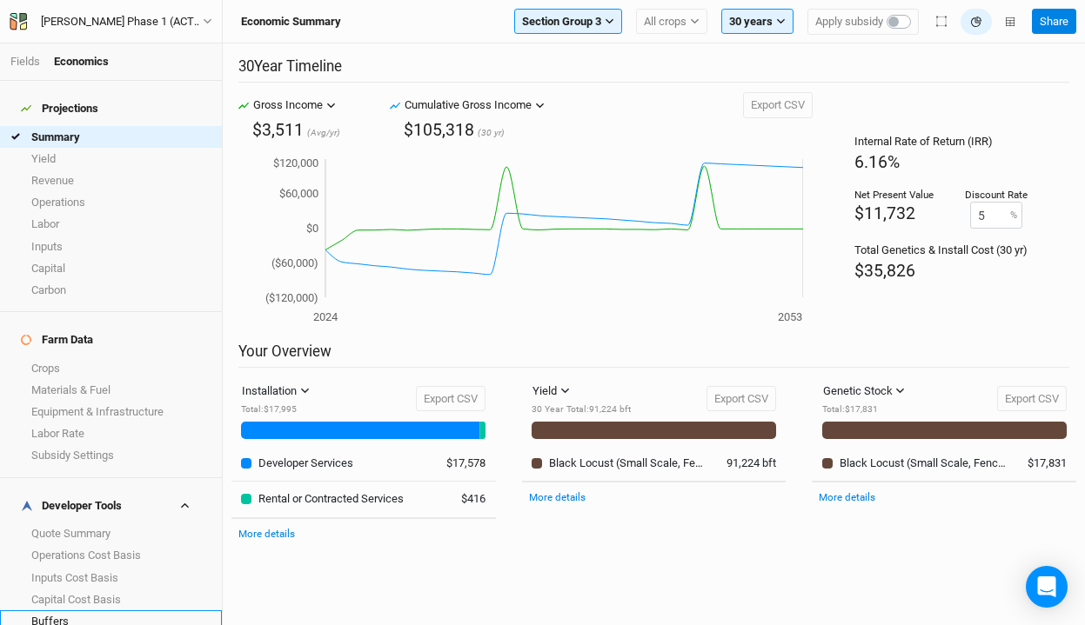
click at [48, 611] on link "Buffers" at bounding box center [111, 622] width 222 height 22
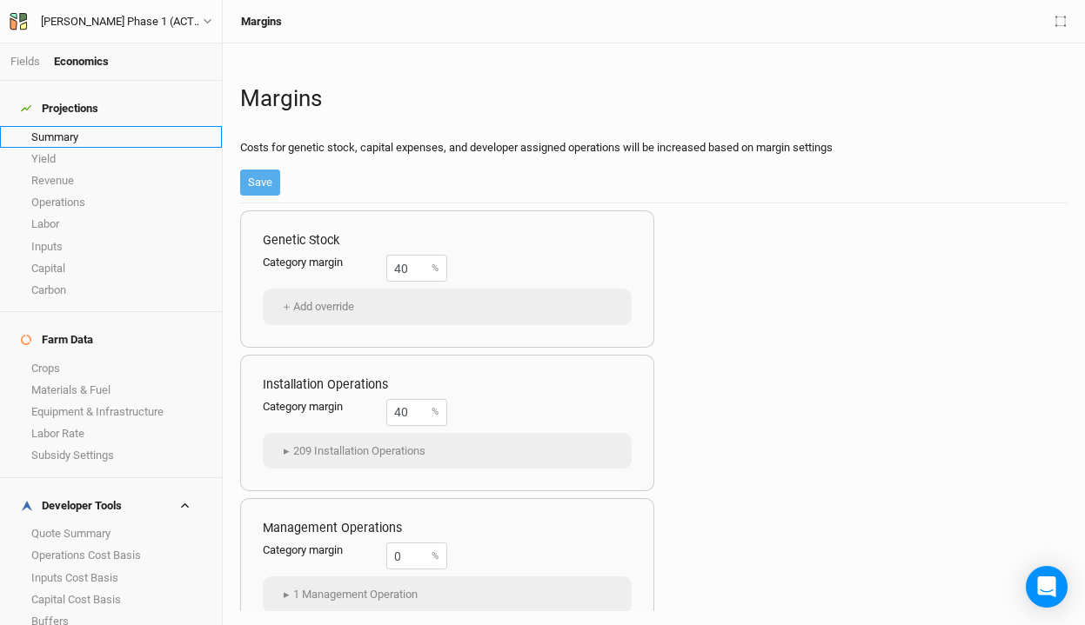
click at [57, 128] on link "Summary" at bounding box center [111, 137] width 222 height 22
